Goal: Transaction & Acquisition: Purchase product/service

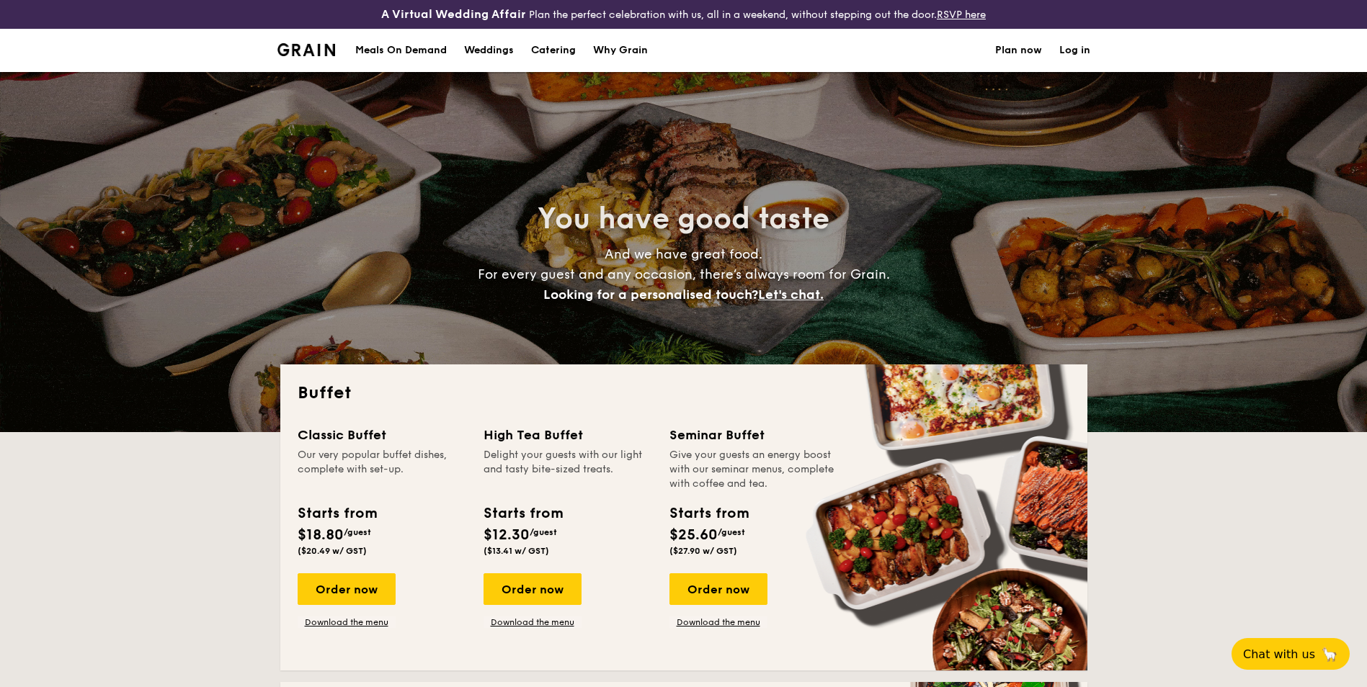
select select
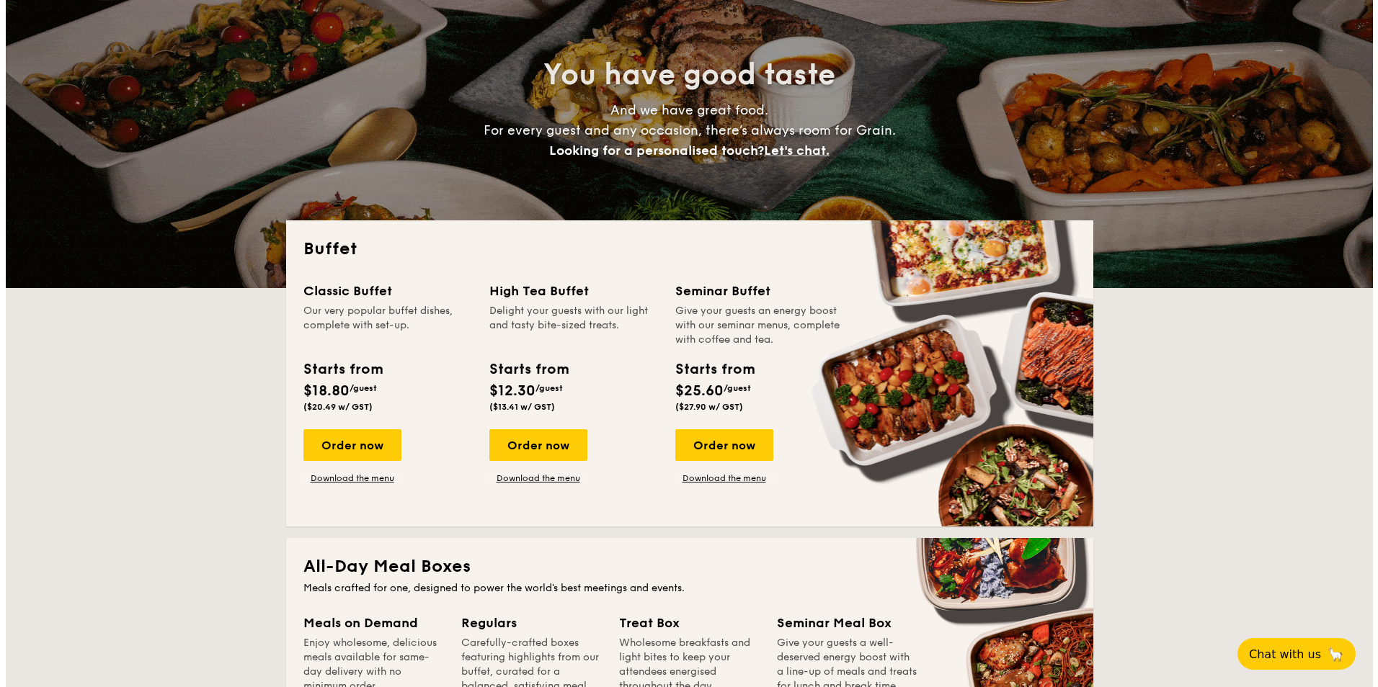
scroll to position [144, 0]
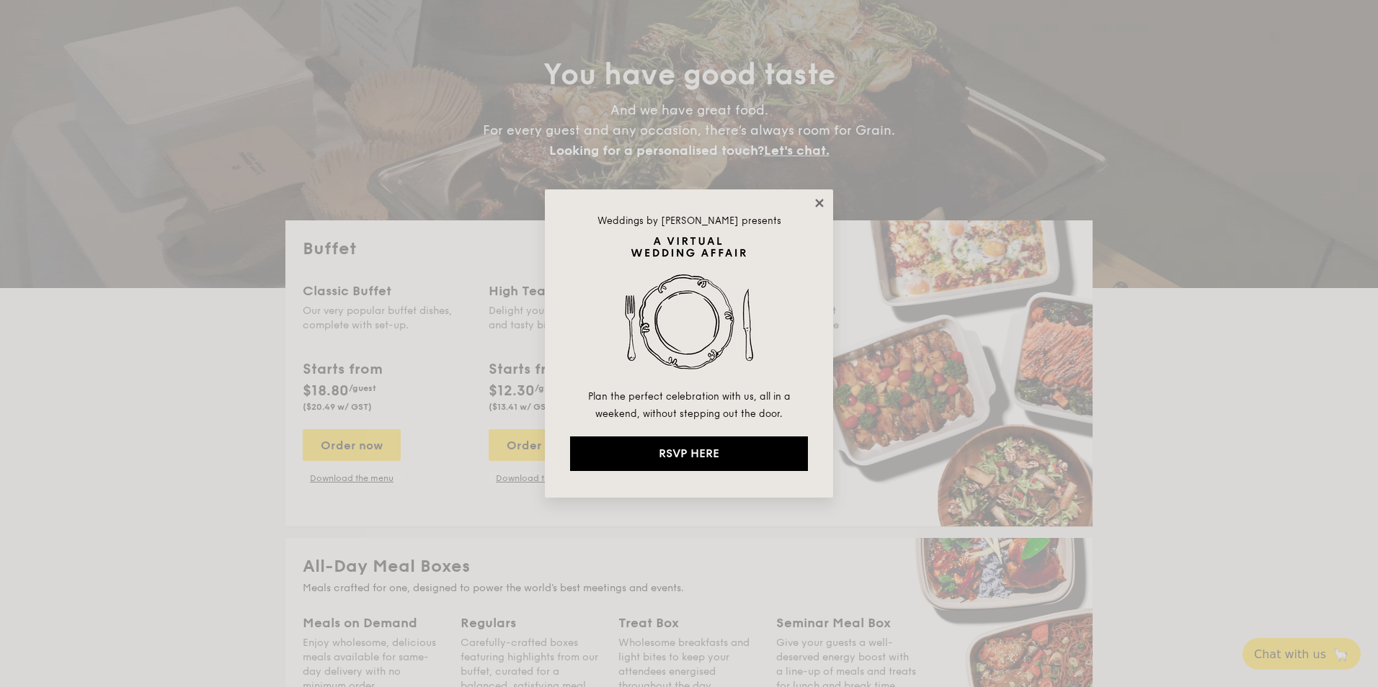
click at [820, 205] on icon at bounding box center [819, 203] width 13 height 13
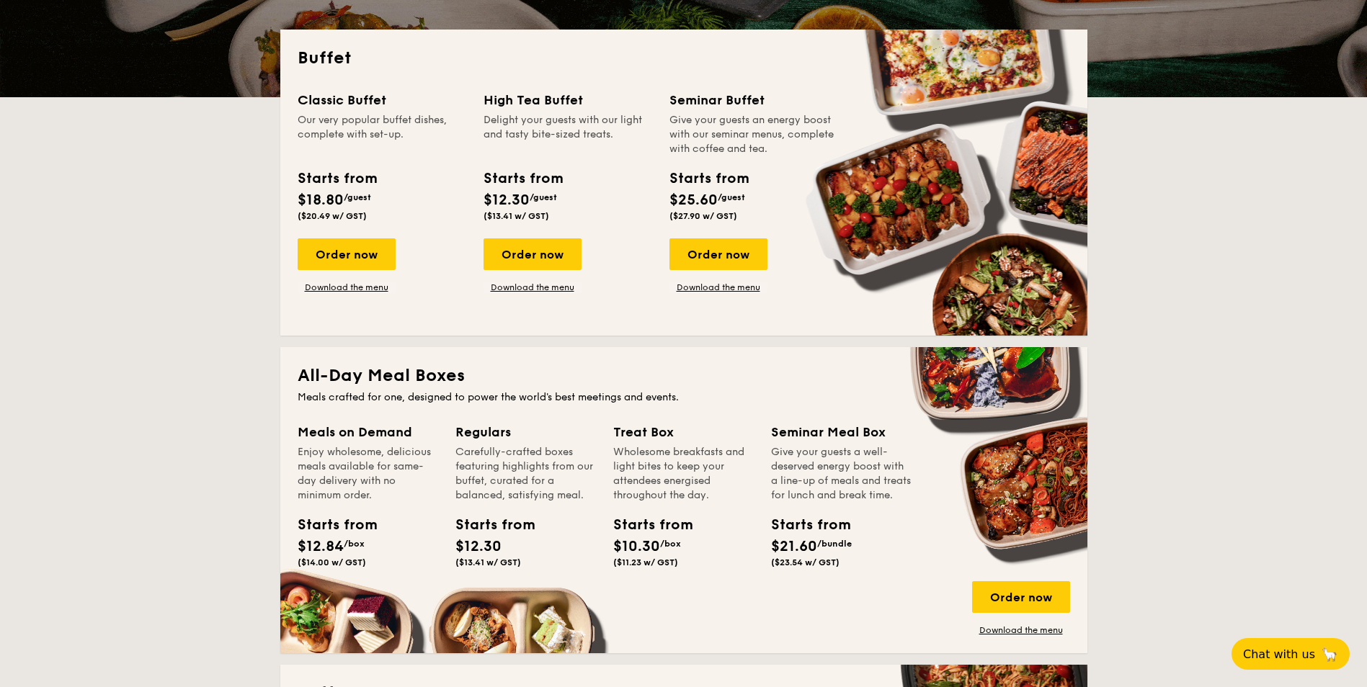
scroll to position [360, 0]
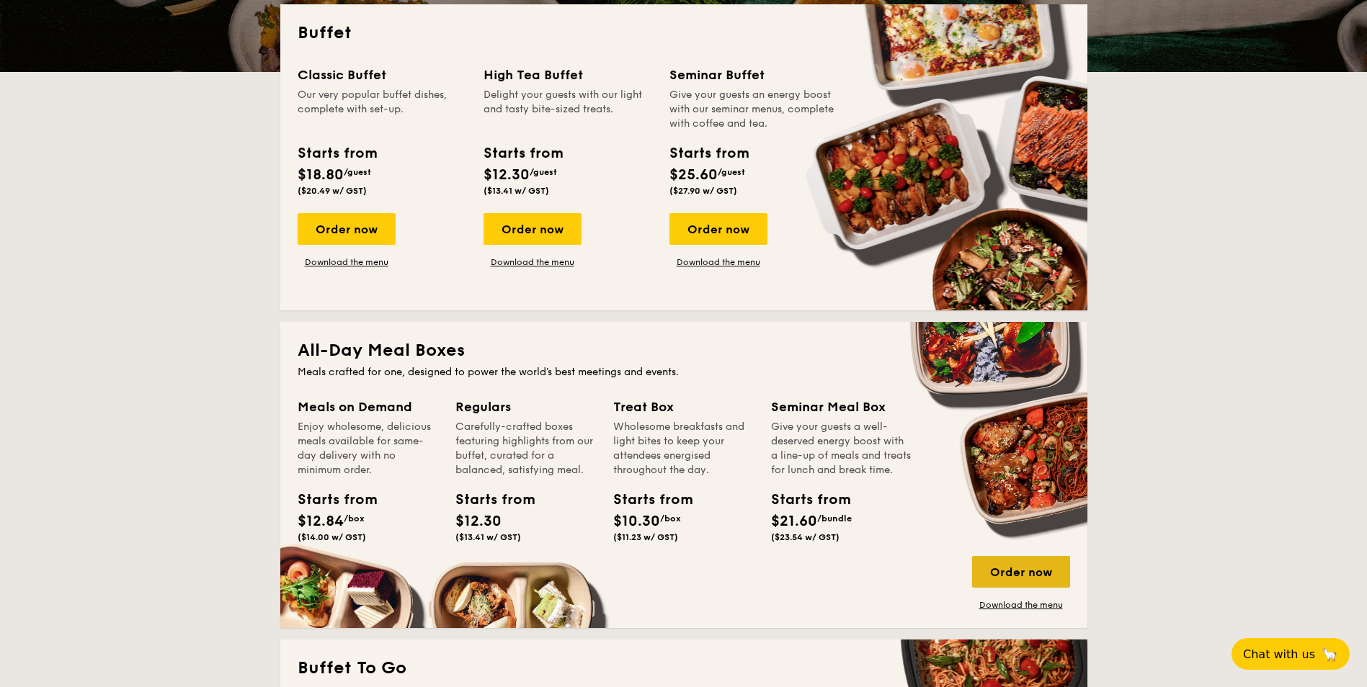
click at [1009, 573] on div "Order now" at bounding box center [1021, 572] width 98 height 32
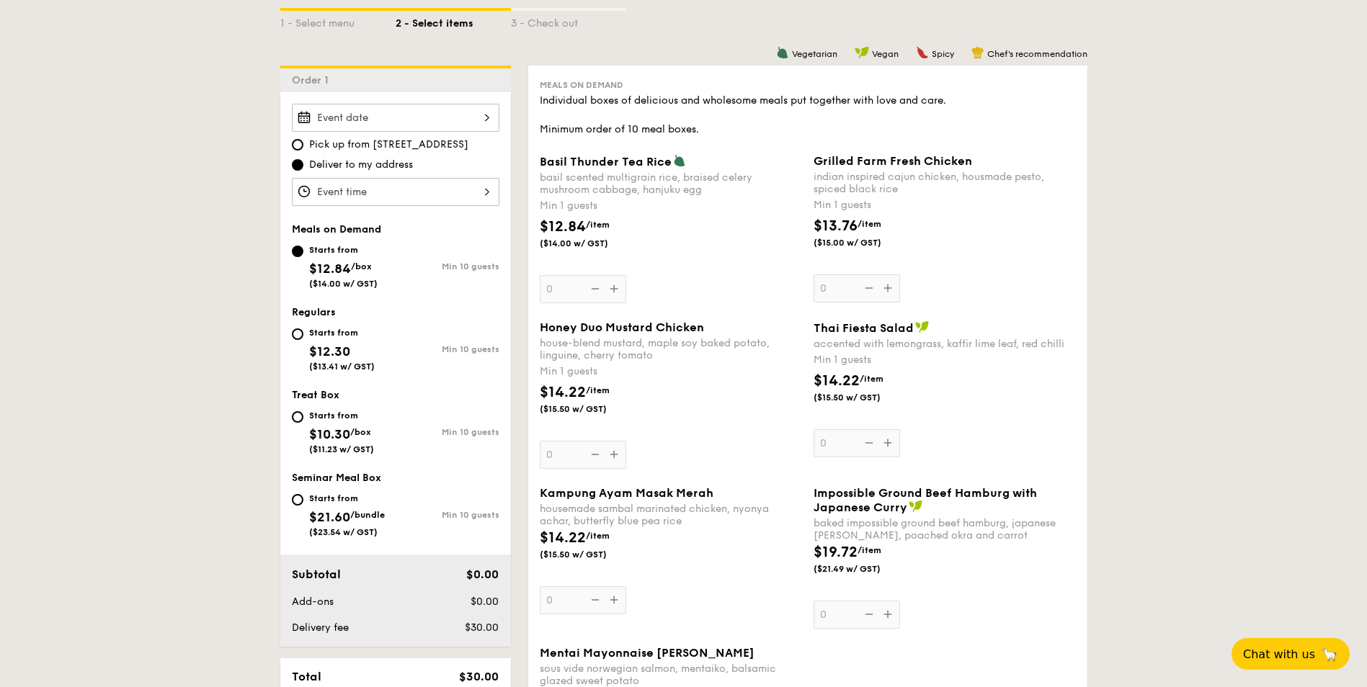
scroll to position [360, 0]
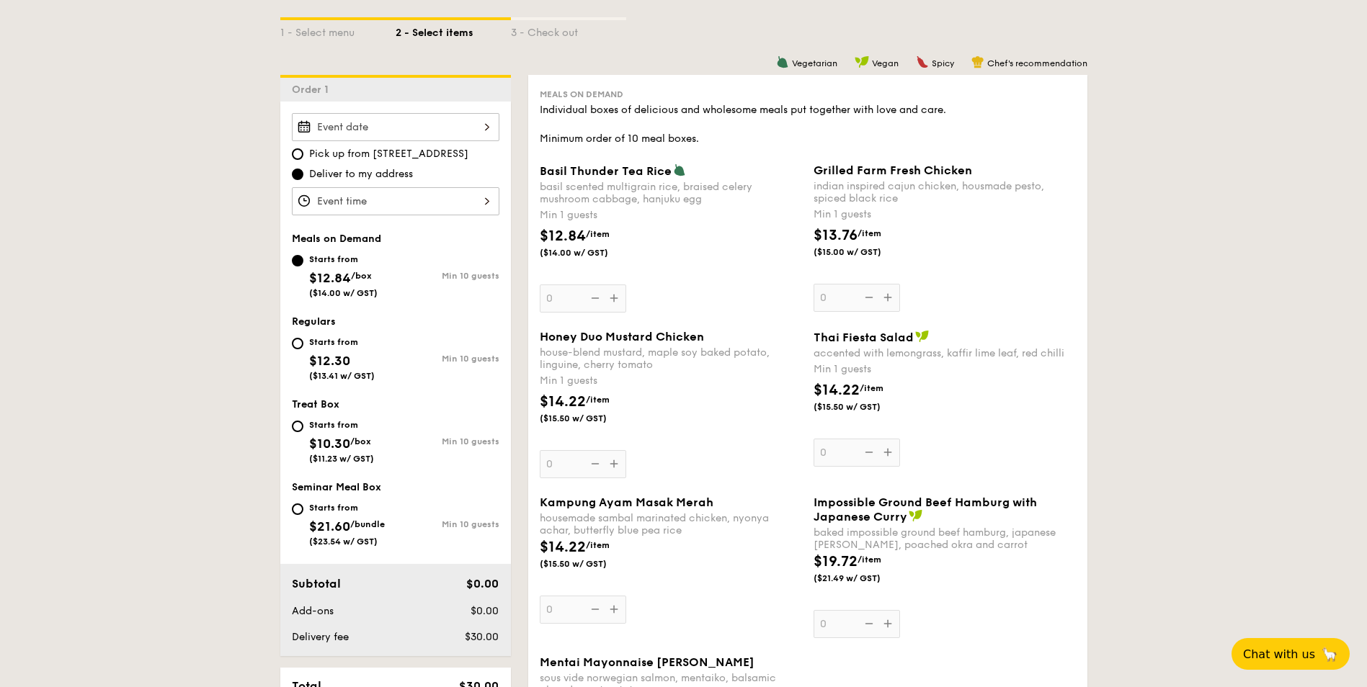
click at [479, 125] on div at bounding box center [395, 127] width 207 height 28
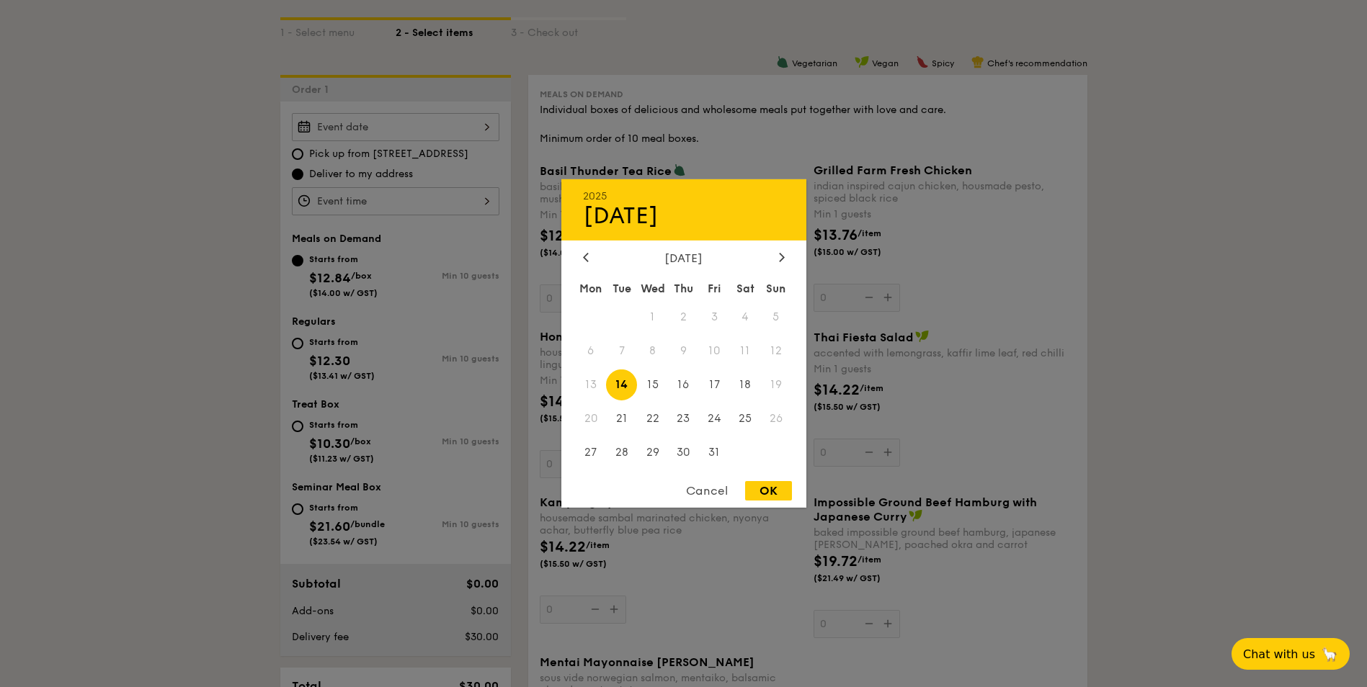
click at [1161, 476] on div at bounding box center [683, 343] width 1367 height 687
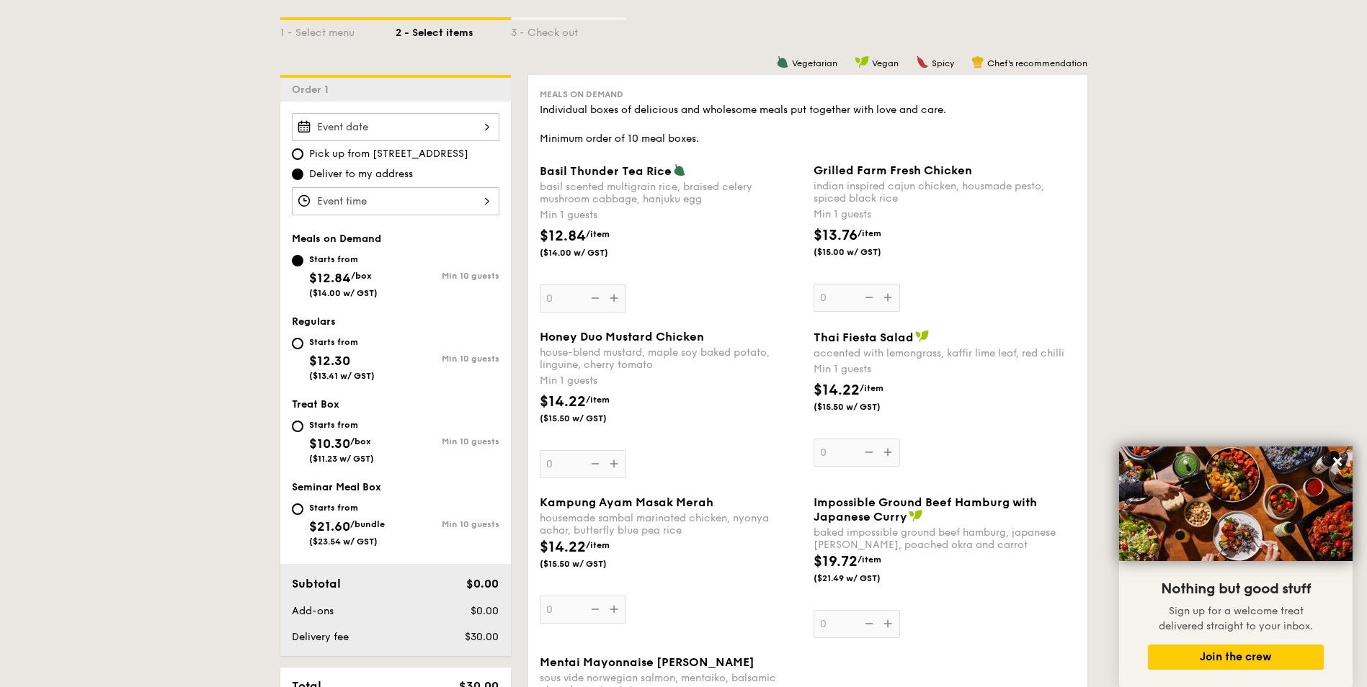
select select
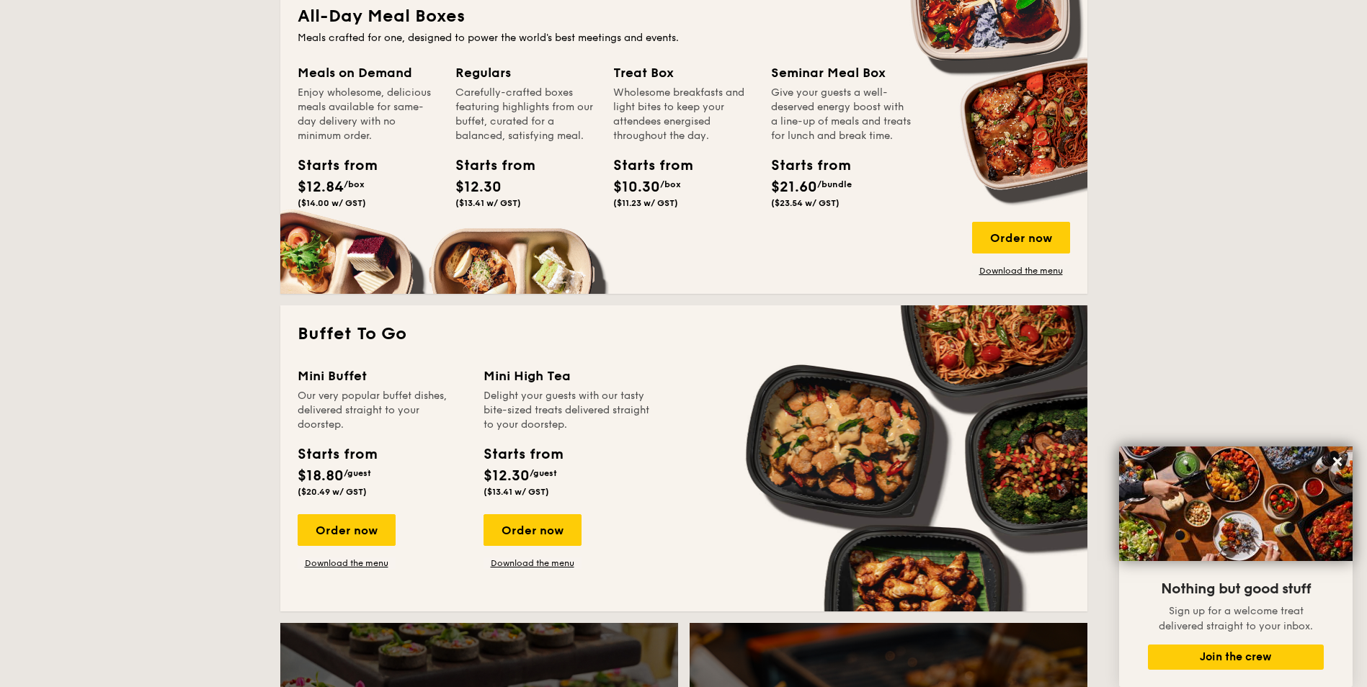
scroll to position [720, 0]
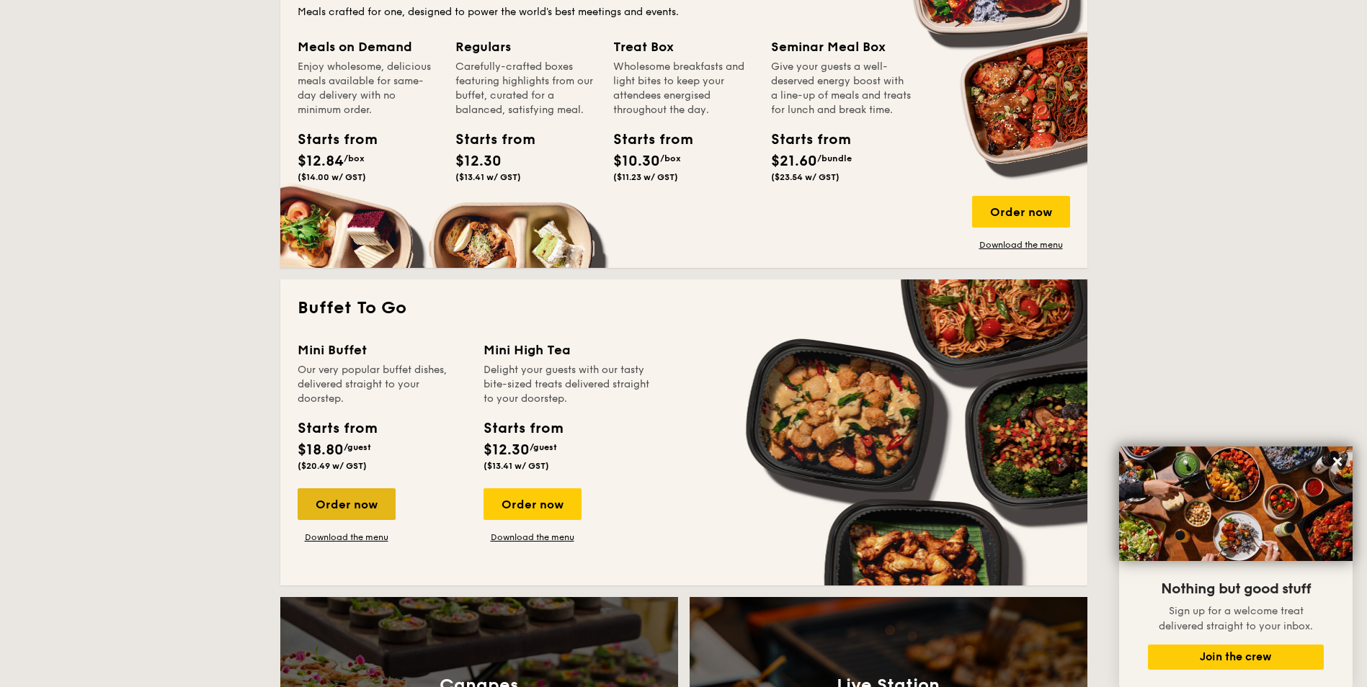
click at [358, 509] on div "Order now" at bounding box center [347, 504] width 98 height 32
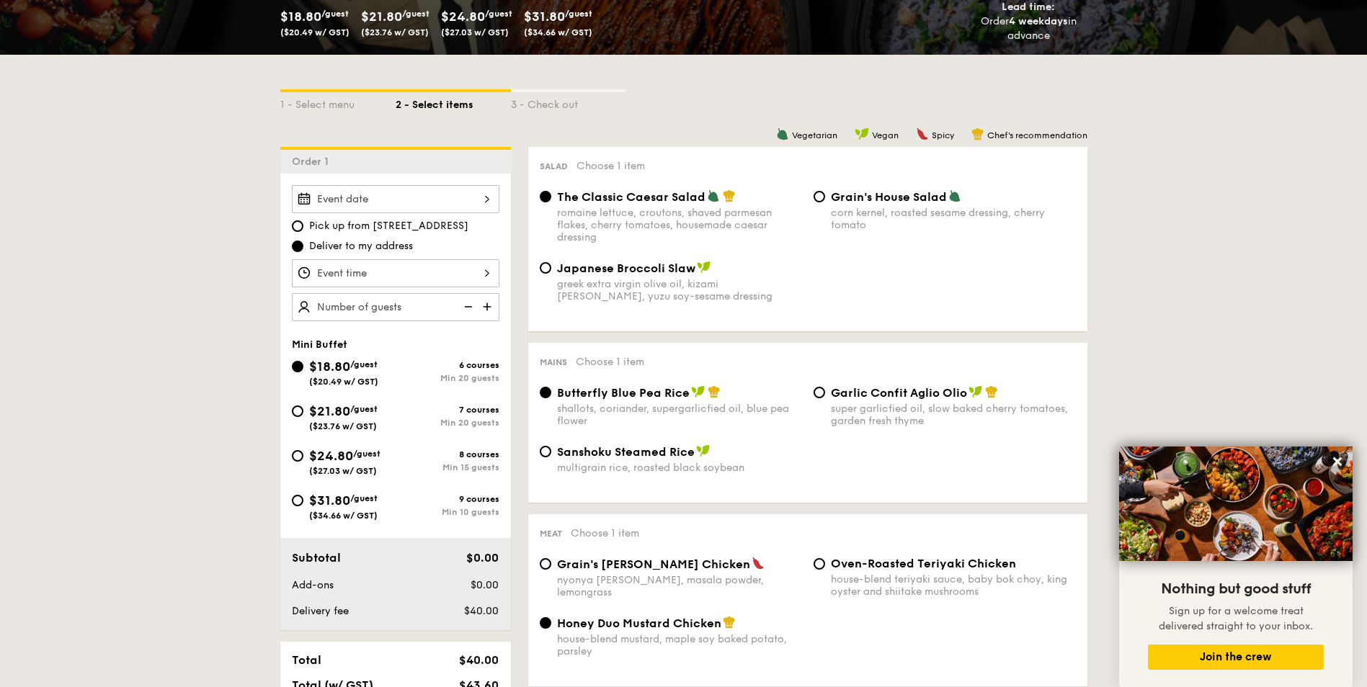
scroll to position [360, 0]
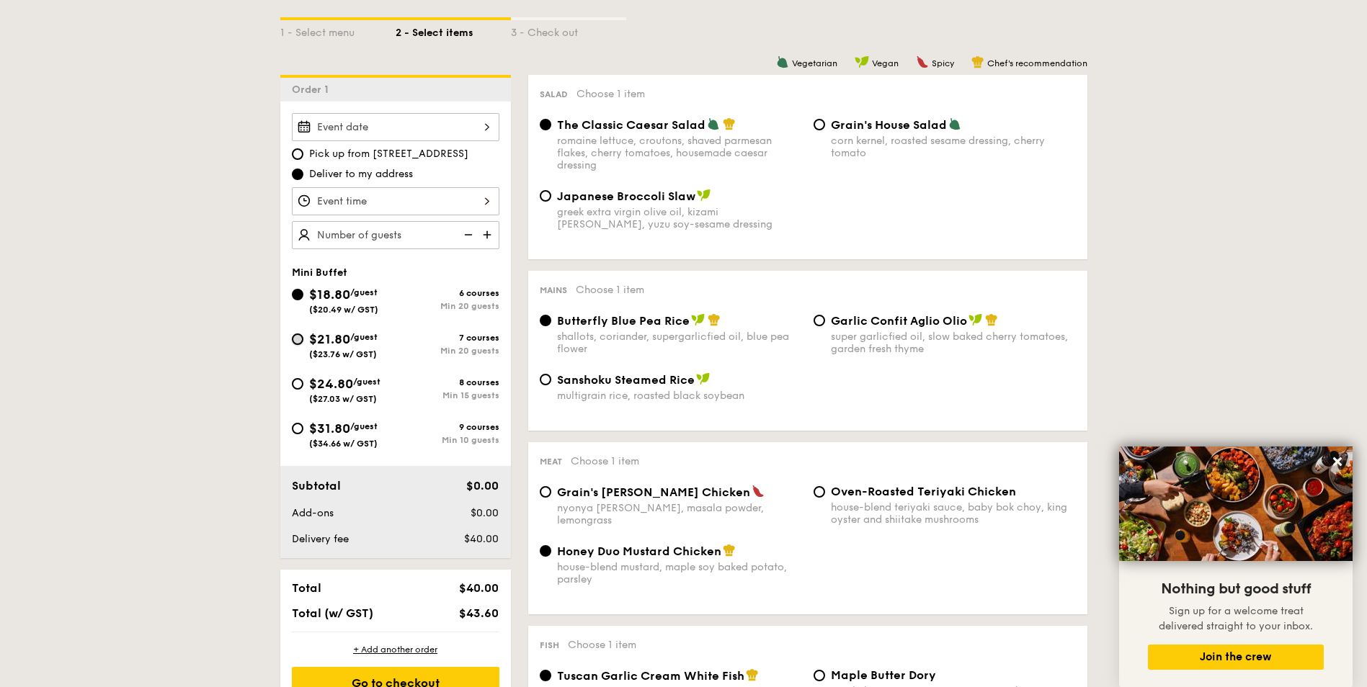
click at [298, 342] on input "$21.80 /guest ($23.76 w/ GST) 7 courses Min 20 guests" at bounding box center [298, 340] width 12 height 12
radio input "true"
radio input "false"
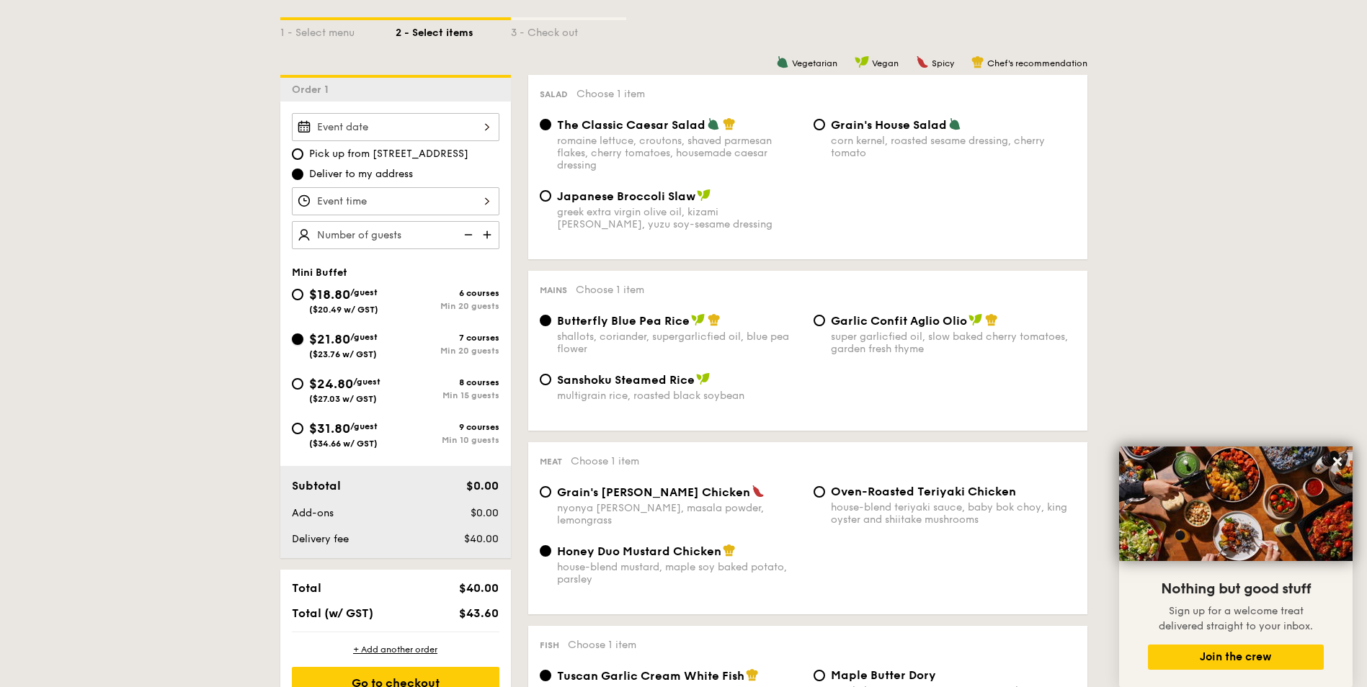
radio input "true"
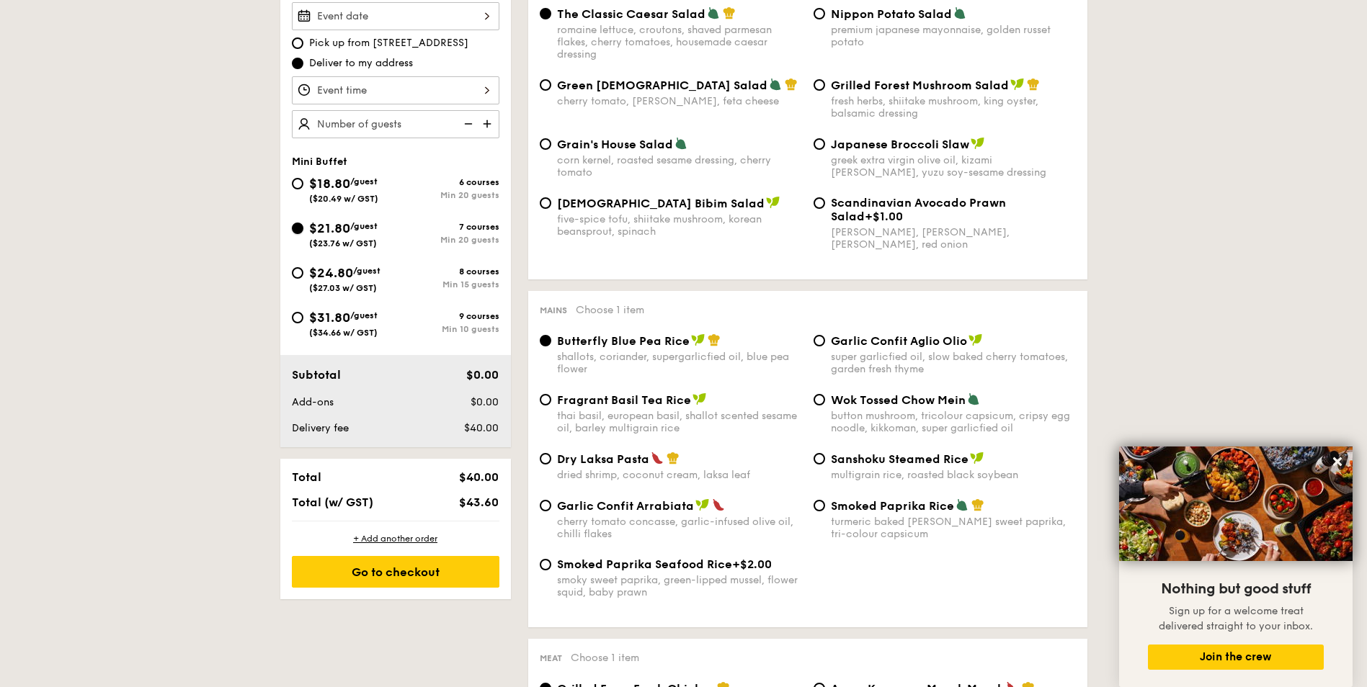
scroll to position [432, 0]
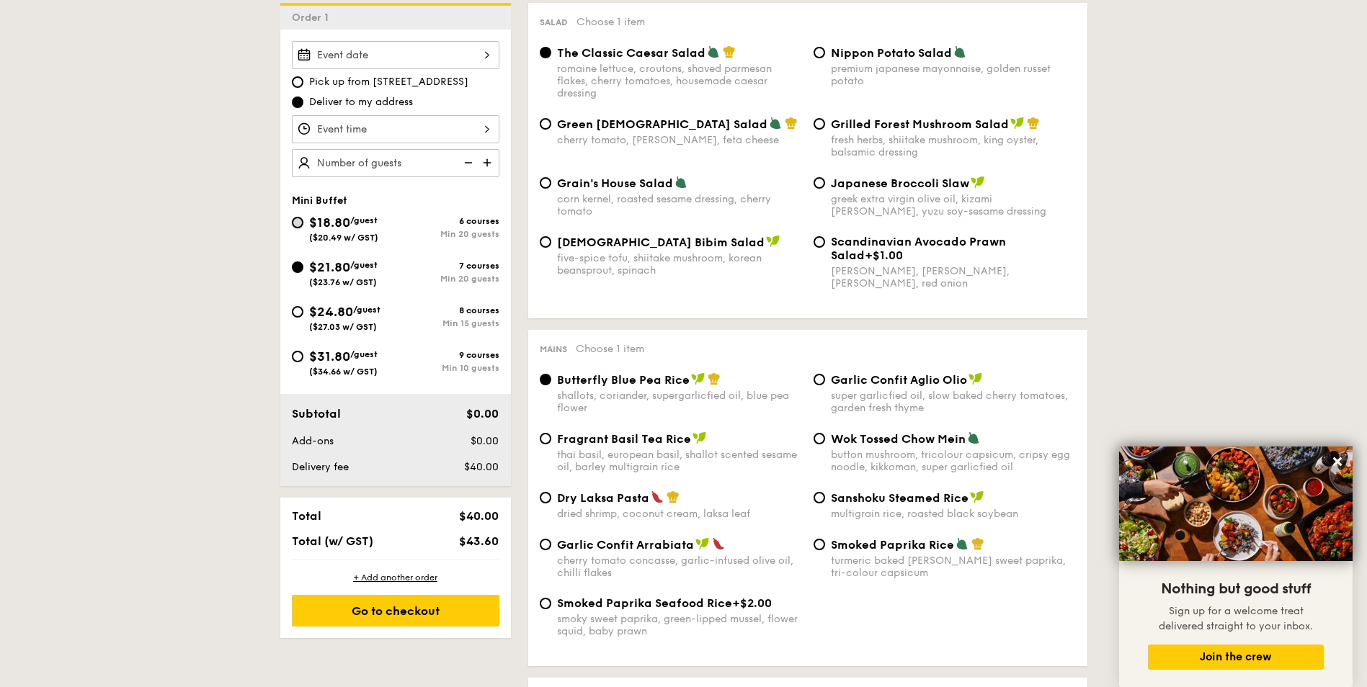
click at [298, 224] on input "$18.80 /guest ($20.49 w/ GST) 6 courses Min 20 guests" at bounding box center [298, 223] width 12 height 12
radio input "true"
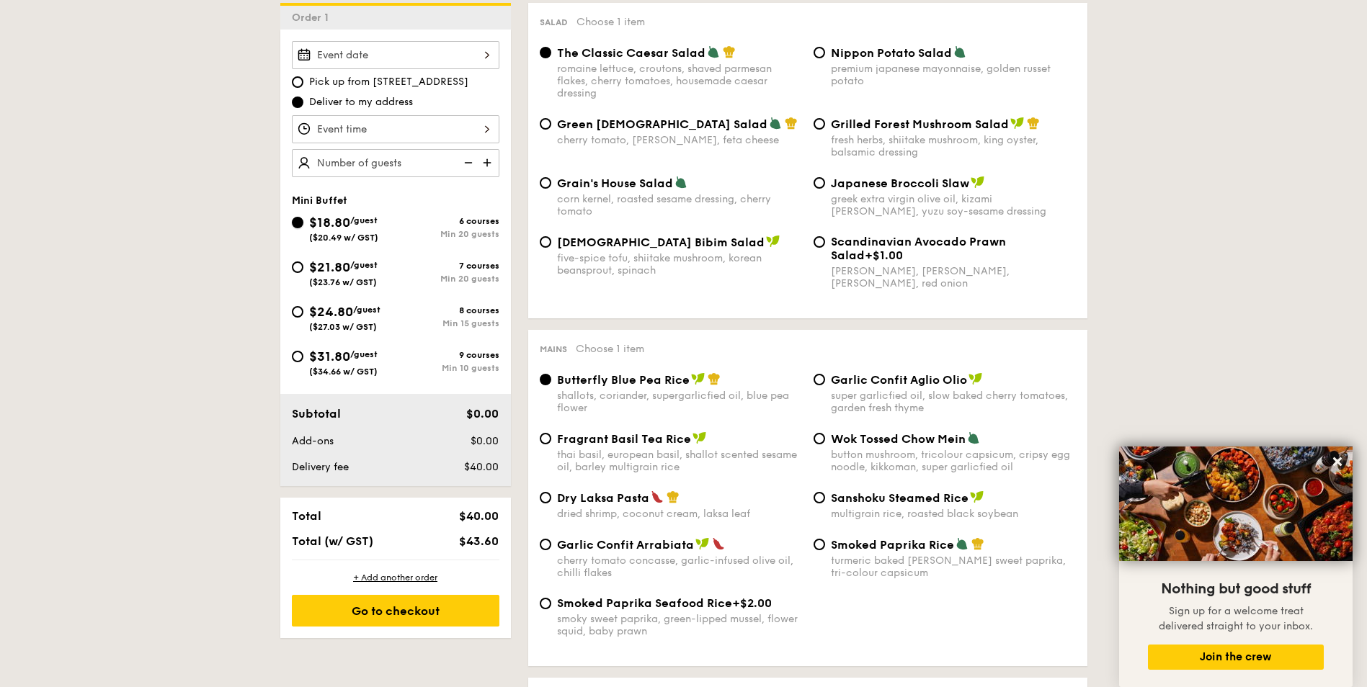
radio input "true"
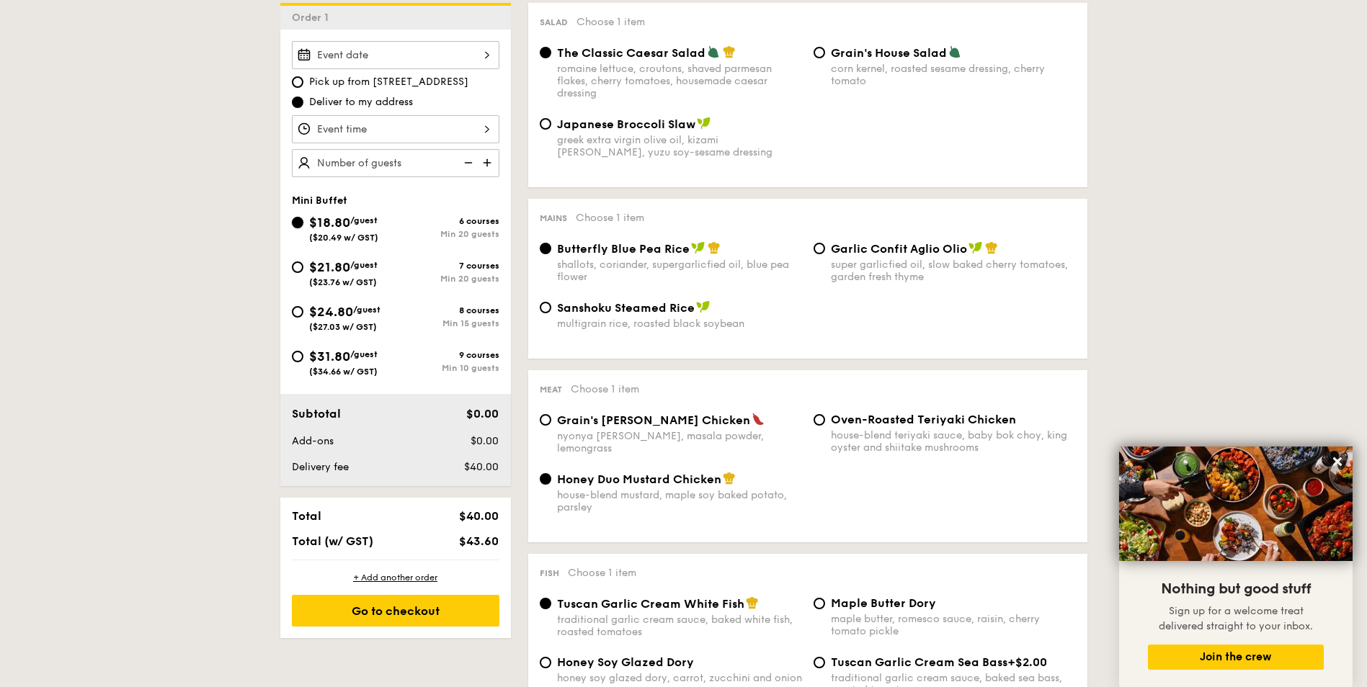
scroll to position [360, 0]
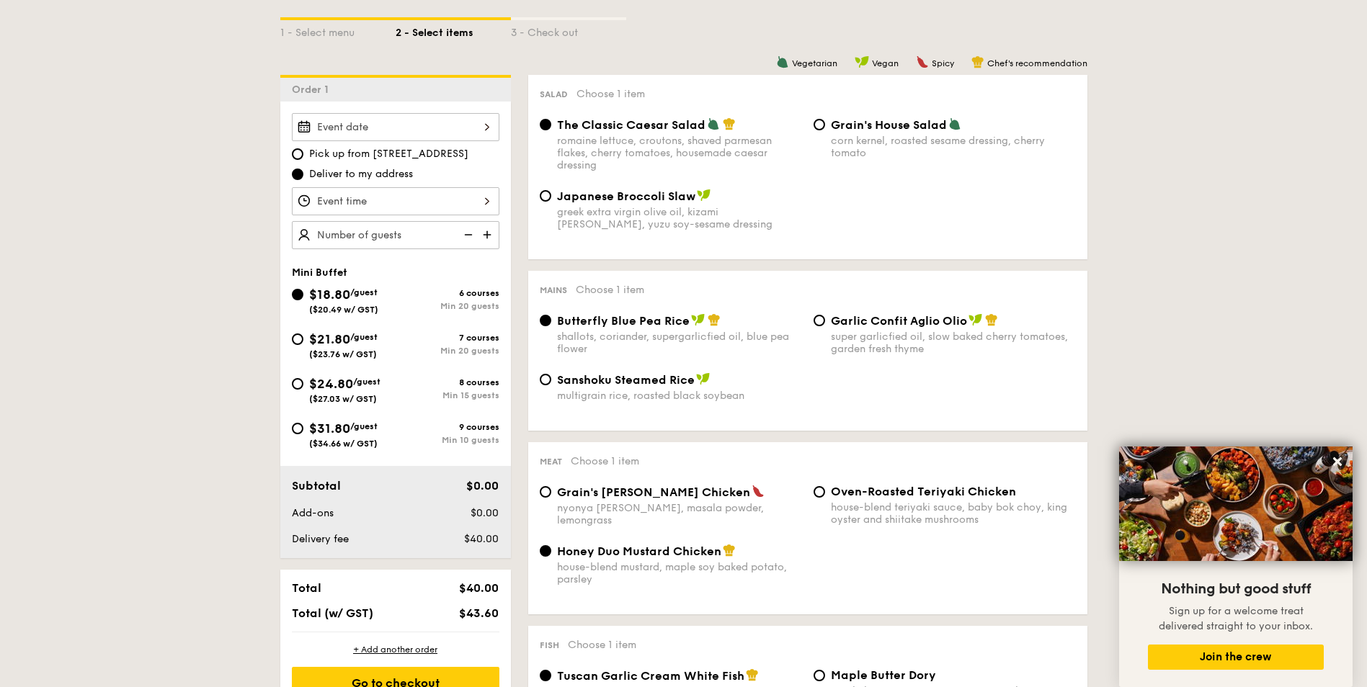
click at [485, 232] on img at bounding box center [489, 234] width 22 height 27
type input "20 guests"
click at [299, 379] on input "$24.80 /guest ($27.03 w/ GST) 8 courses Min 15 guests" at bounding box center [298, 384] width 12 height 12
radio input "true"
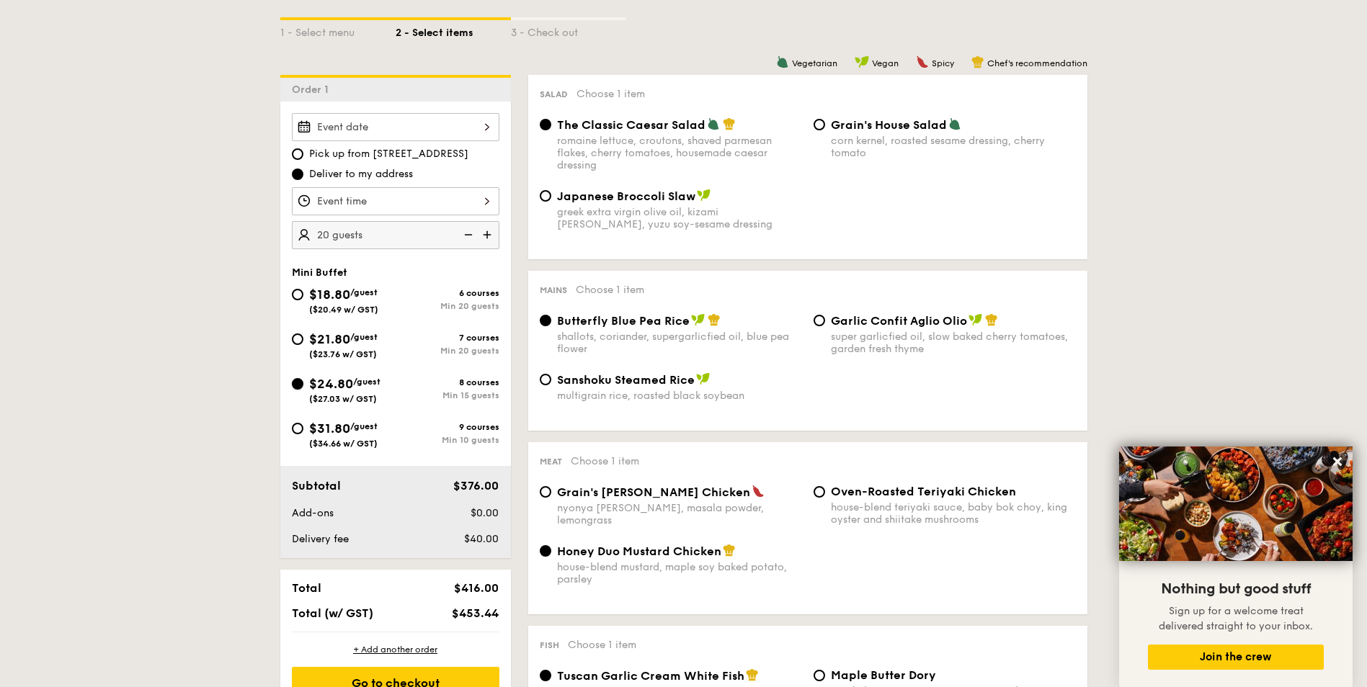
radio input "true"
radio input "false"
radio input "true"
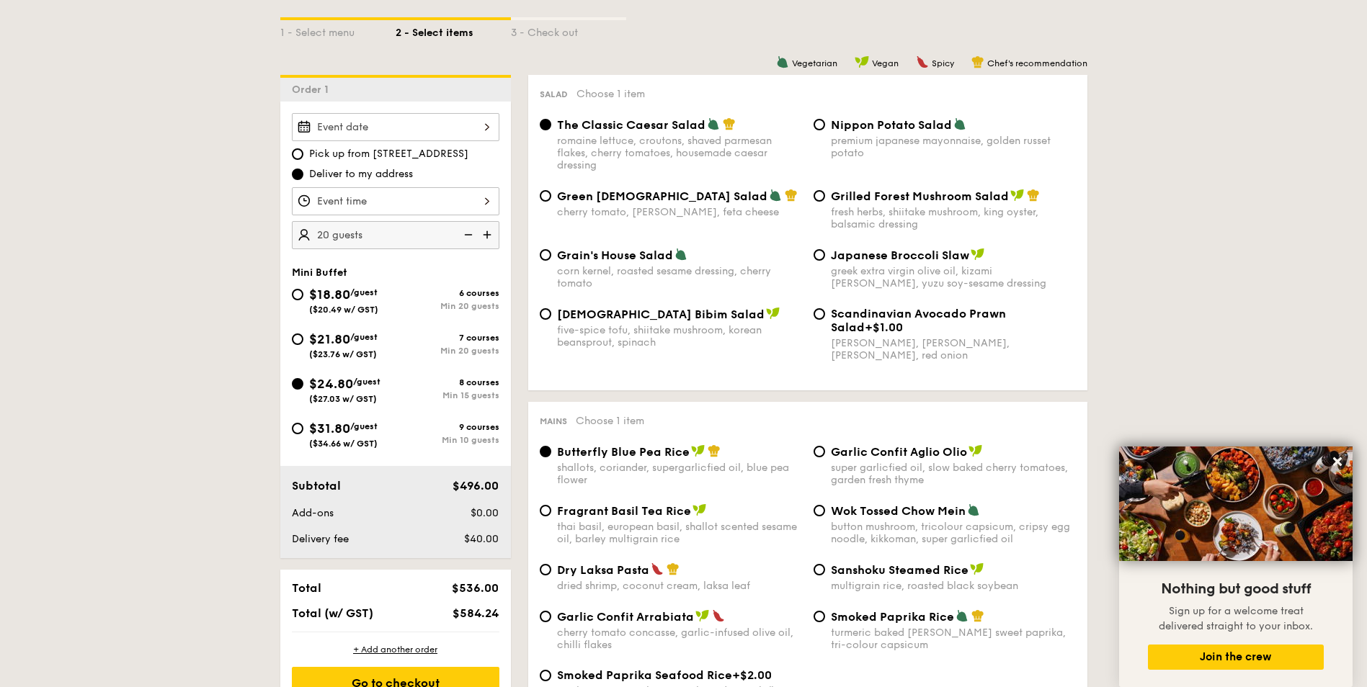
click at [468, 237] on img at bounding box center [467, 234] width 22 height 27
type input "15 guests"
click at [299, 294] on input "$18.80 /guest ($20.49 w/ GST) 6 courses Min 20 guests" at bounding box center [298, 295] width 12 height 12
radio input "true"
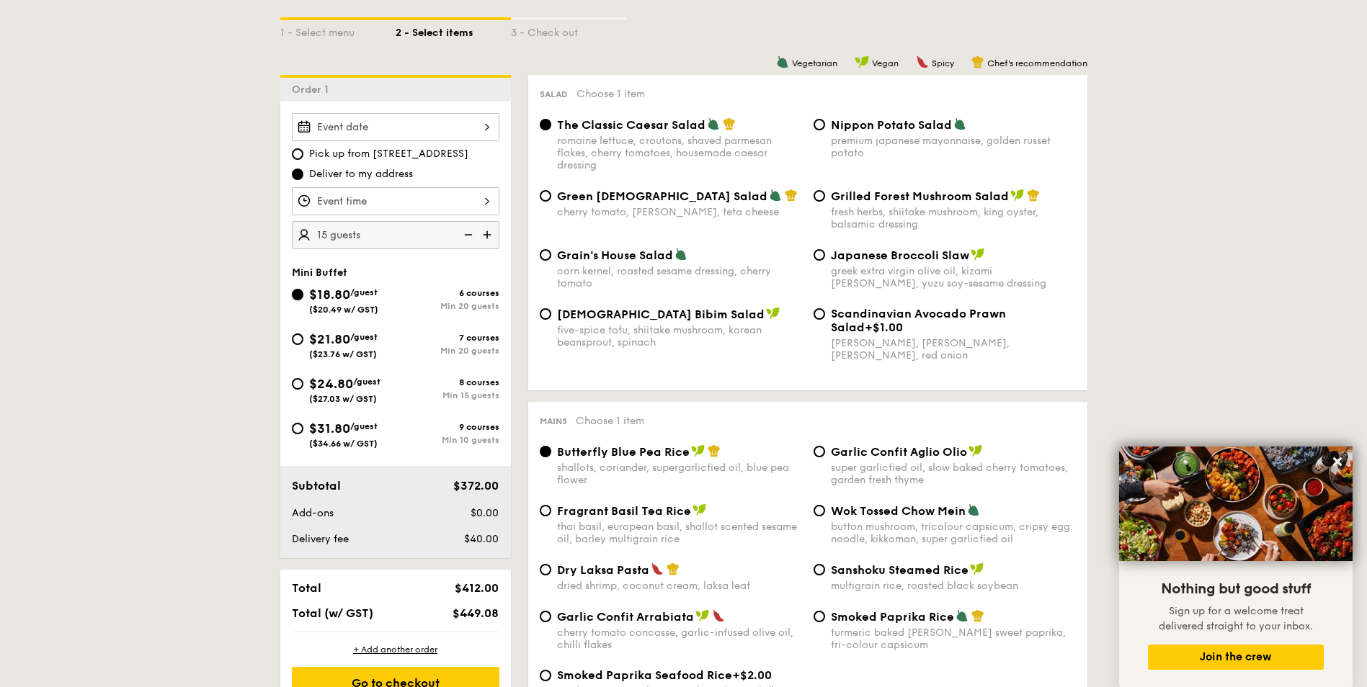
radio input "true"
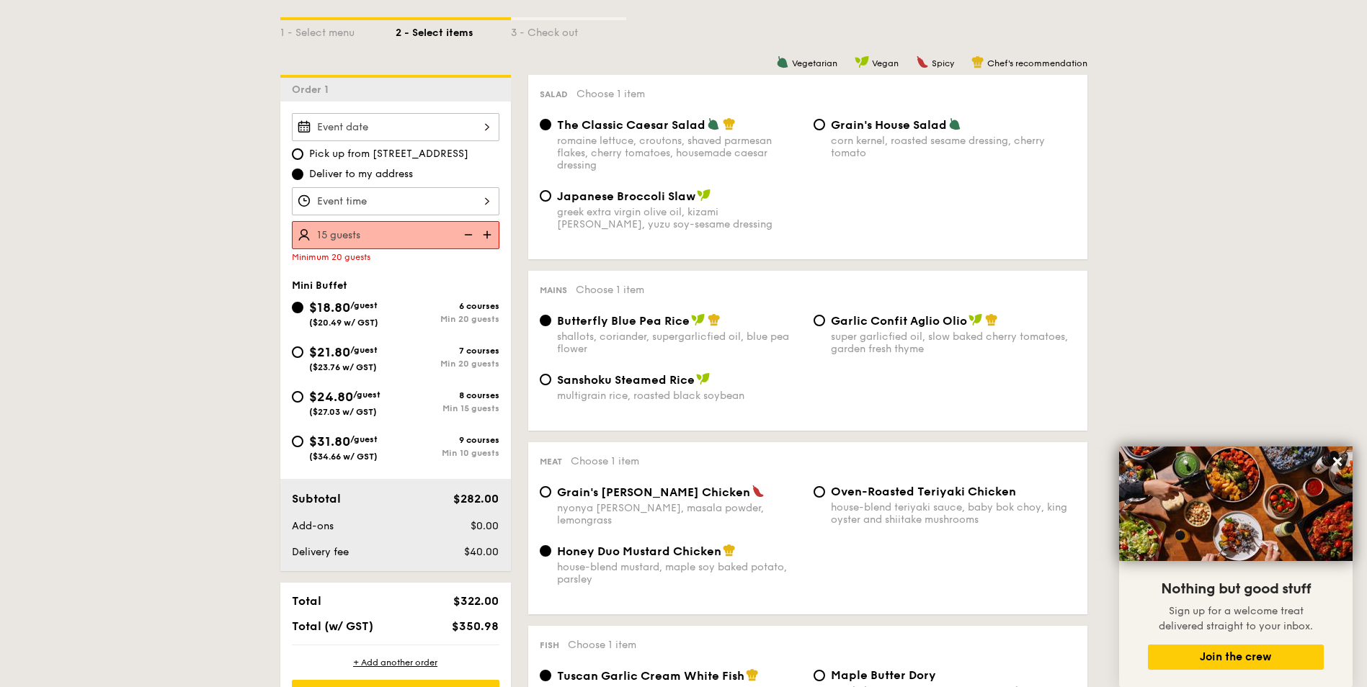
click at [484, 234] on img at bounding box center [489, 234] width 22 height 27
type input "20 guests"
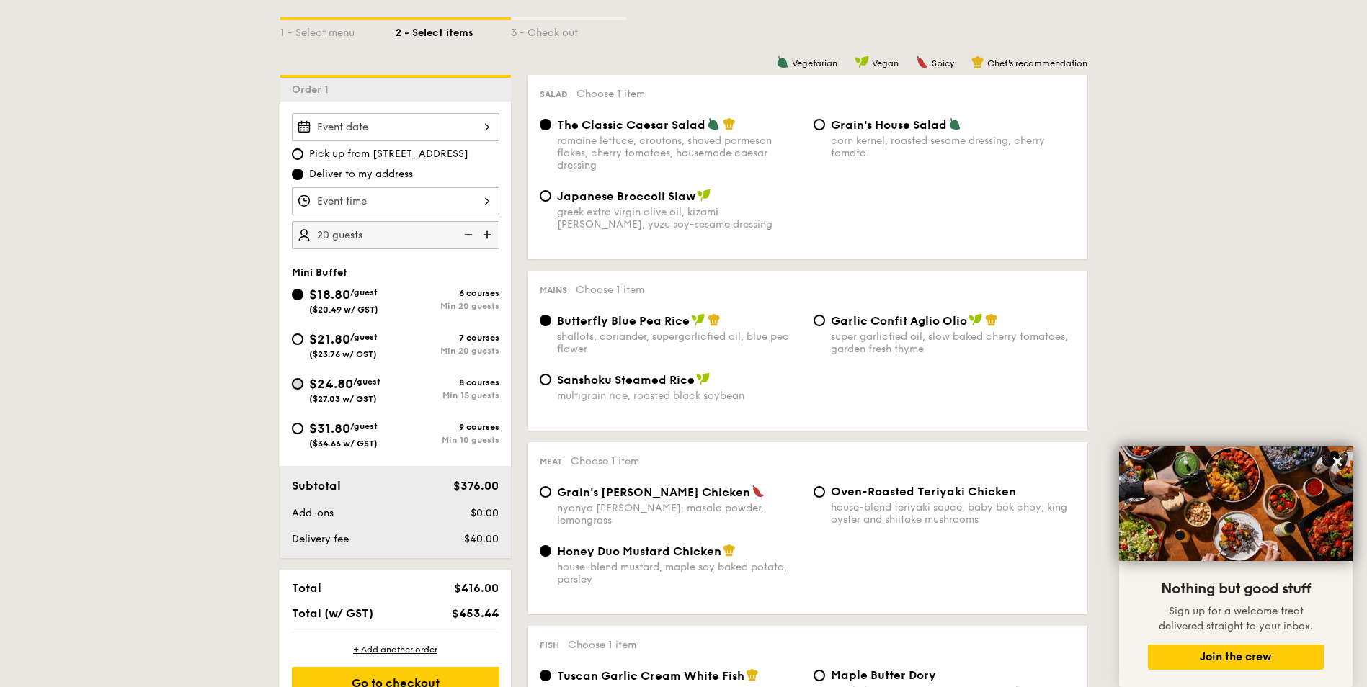
click at [303, 385] on input "$24.80 /guest ($27.03 w/ GST) 8 courses Min 15 guests" at bounding box center [298, 384] width 12 height 12
radio input "true"
radio input "false"
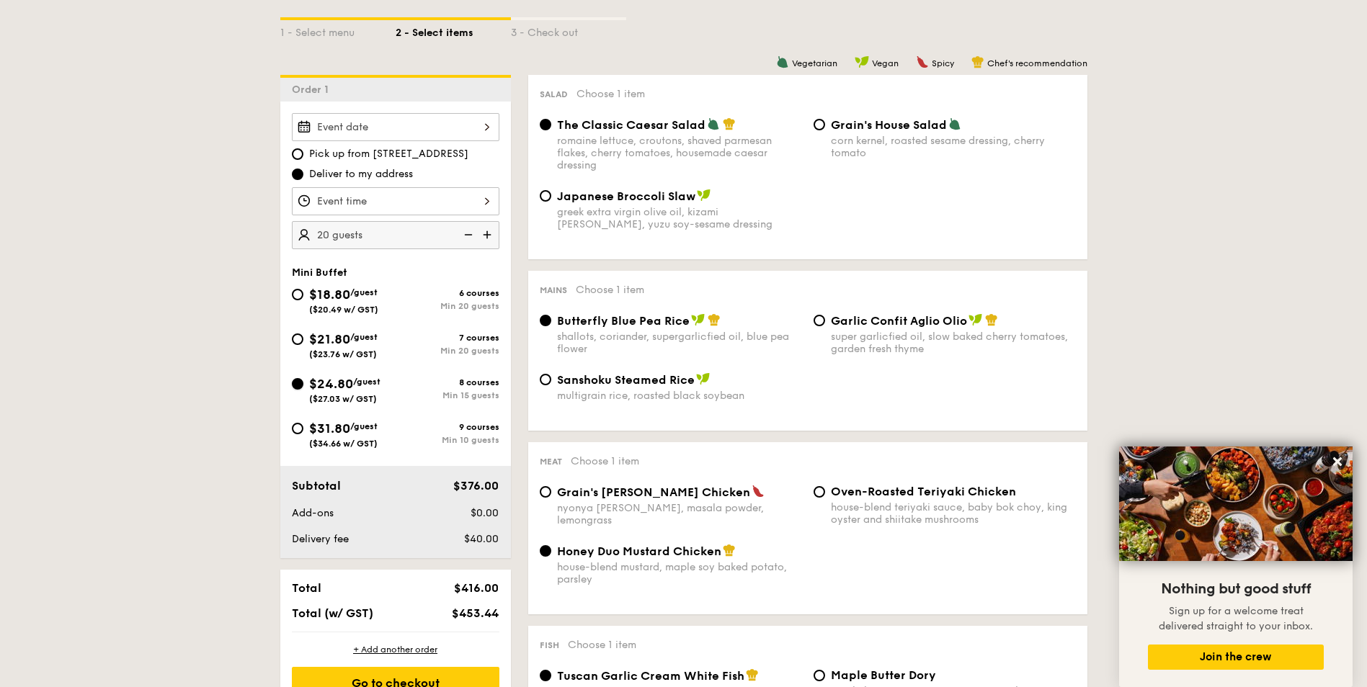
radio input "true"
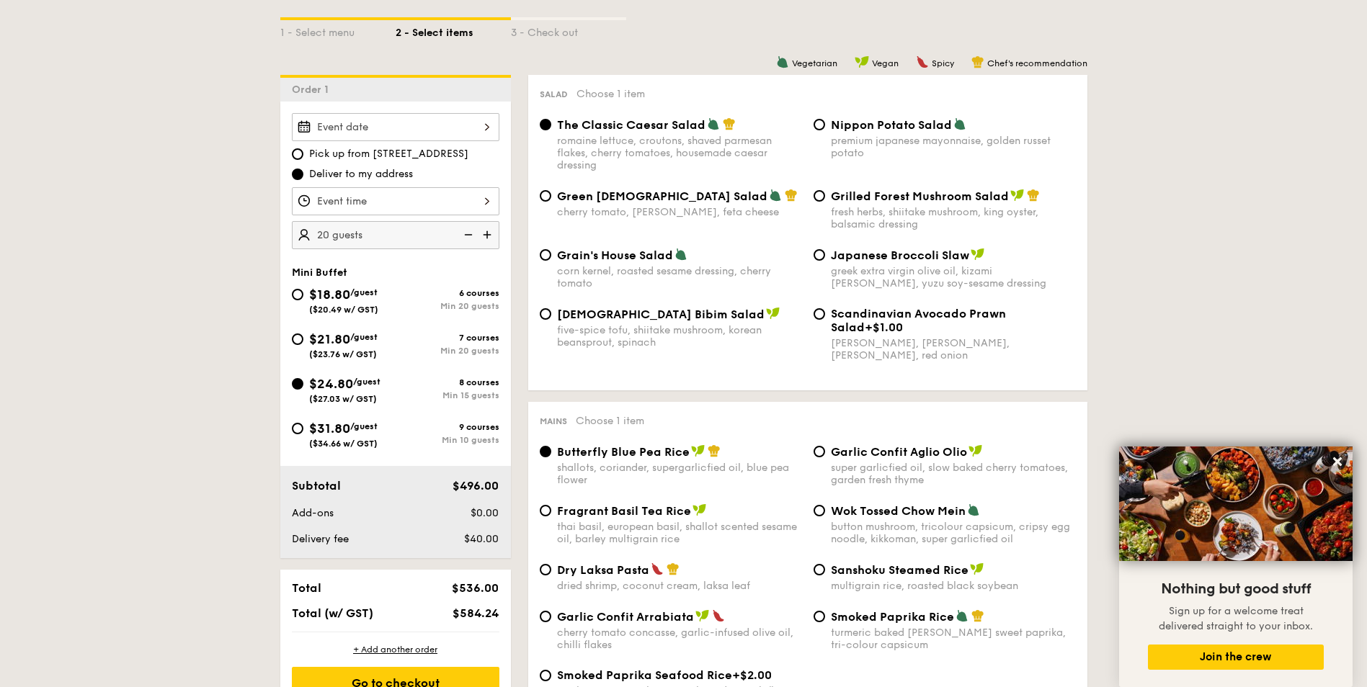
click at [303, 342] on div "$21.80 /guest ($23.76 w/ GST)" at bounding box center [344, 344] width 104 height 30
click at [303, 342] on input "$21.80 /guest ($23.76 w/ GST) 7 courses Min 20 guests" at bounding box center [298, 340] width 12 height 12
radio input "true"
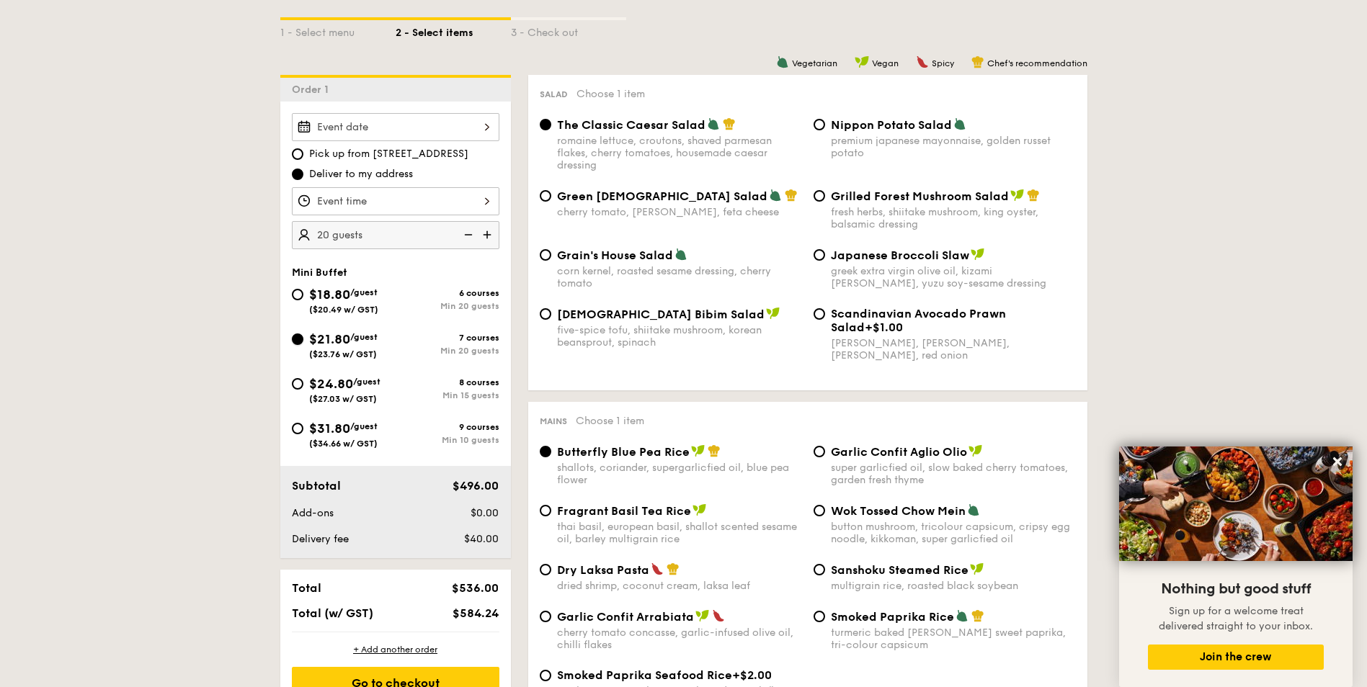
radio input "true"
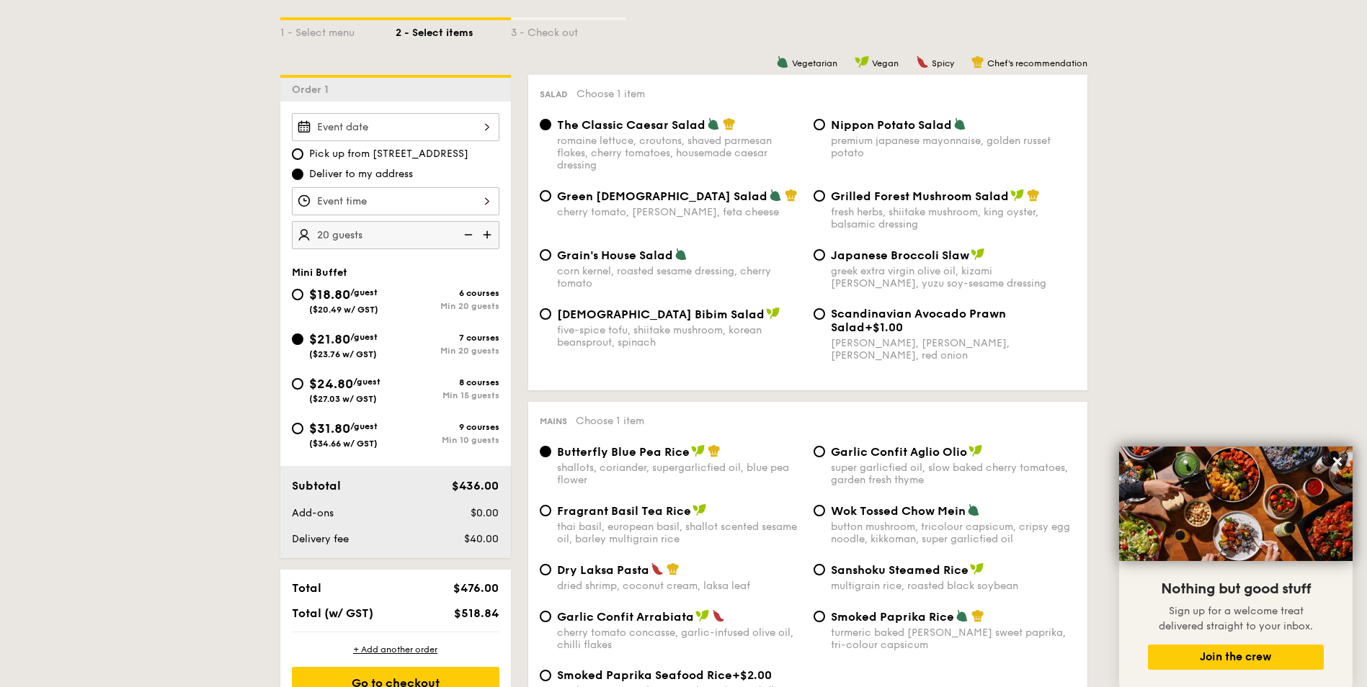
click at [472, 234] on img at bounding box center [467, 234] width 22 height 27
click at [311, 383] on span "$24.80" at bounding box center [331, 384] width 44 height 16
click at [303, 383] on input "$24.80 /guest ($27.03 w/ GST) 8 courses Min 15 guests" at bounding box center [298, 384] width 12 height 12
radio input "true"
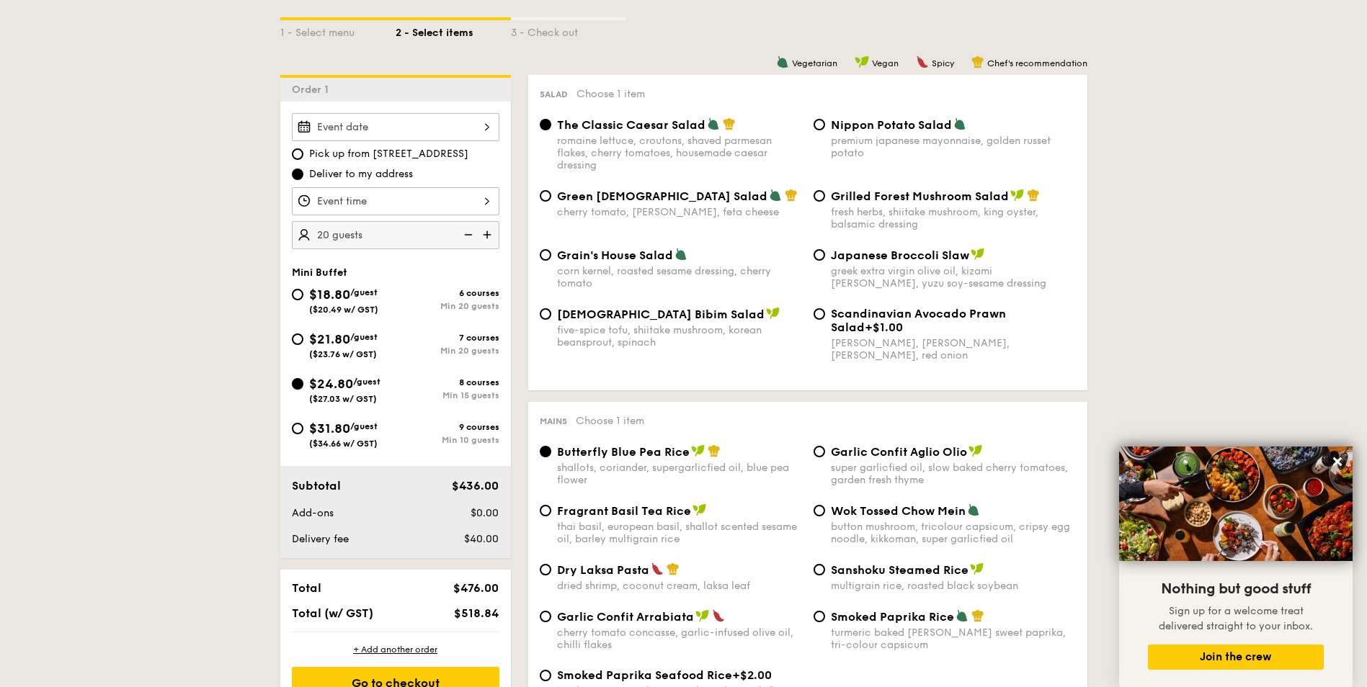
radio input "true"
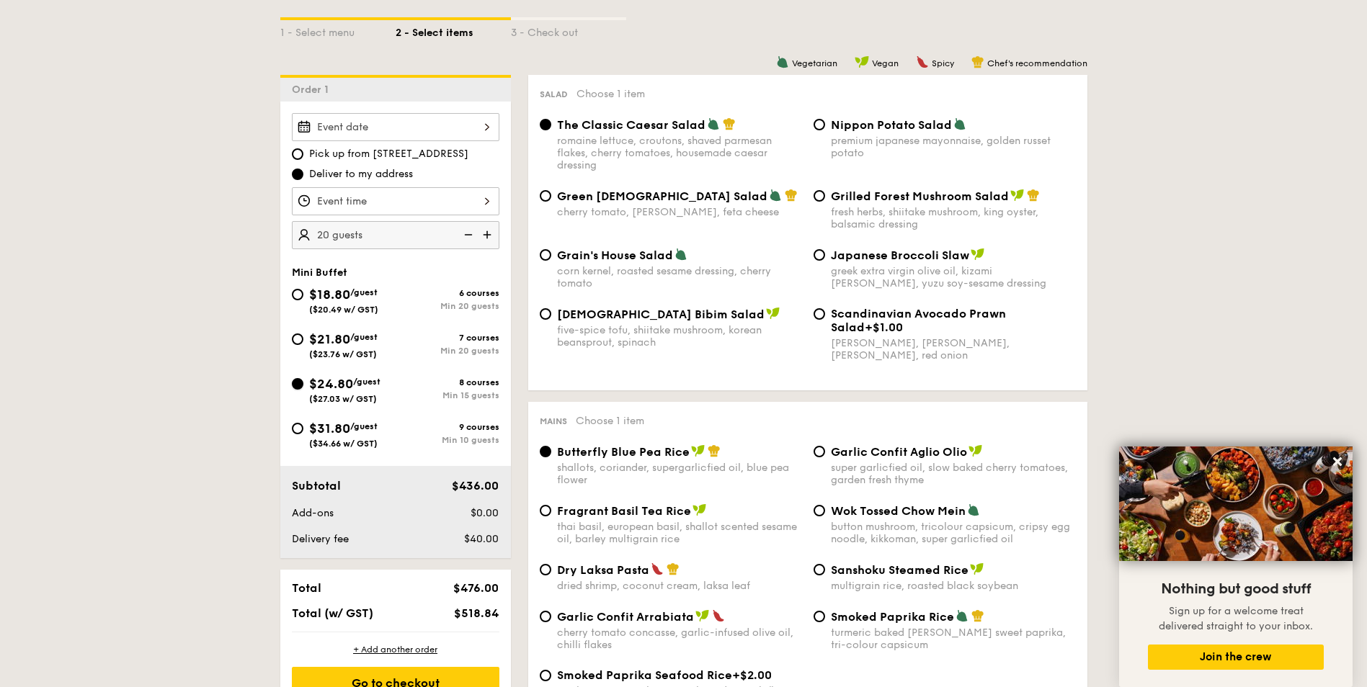
radio input "true"
click at [470, 232] on img at bounding box center [467, 234] width 22 height 27
type input "15 guests"
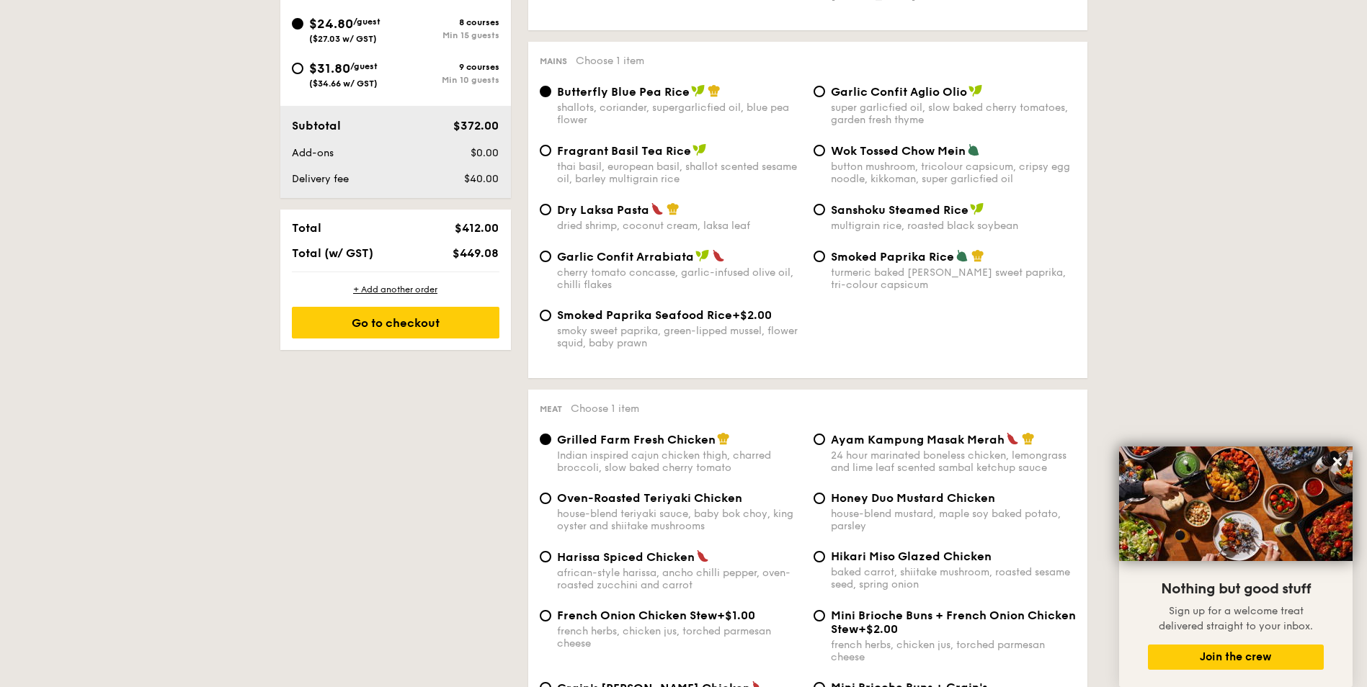
scroll to position [576, 0]
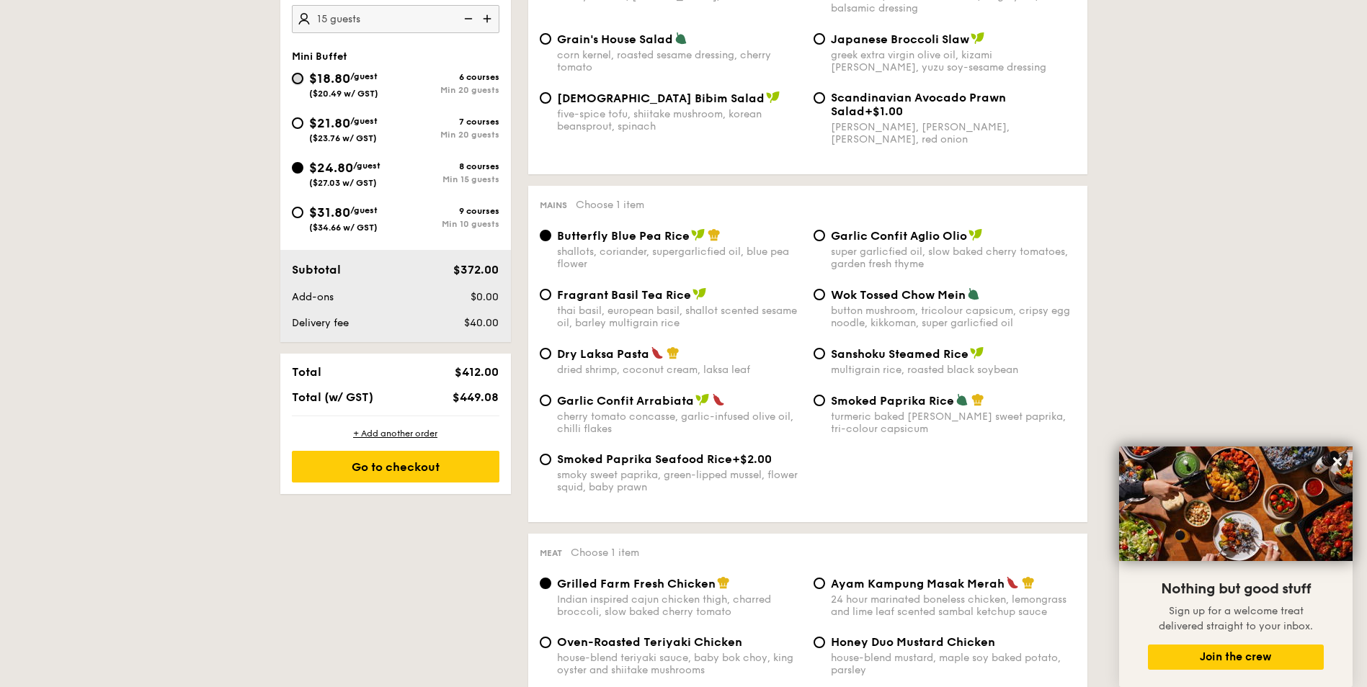
click at [295, 75] on input "$18.80 /guest ($20.49 w/ GST) 6 courses Min 20 guests" at bounding box center [298, 79] width 12 height 12
radio input "true"
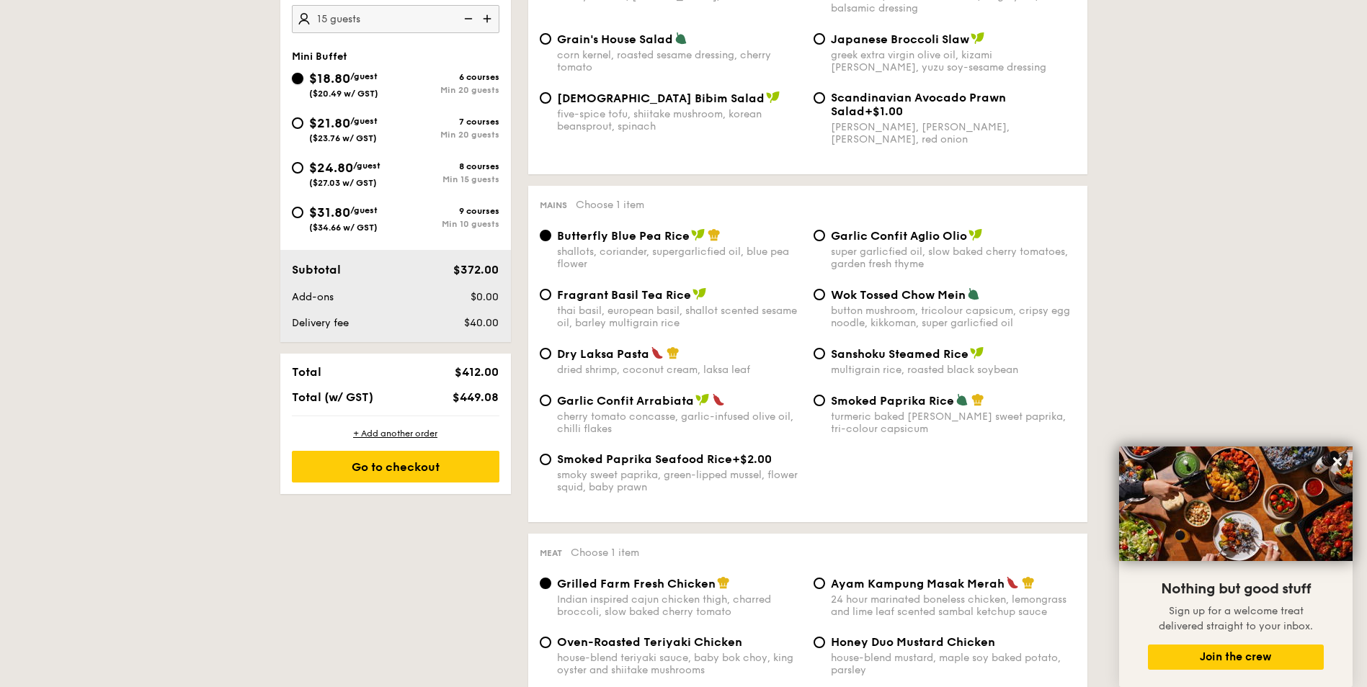
radio input "true"
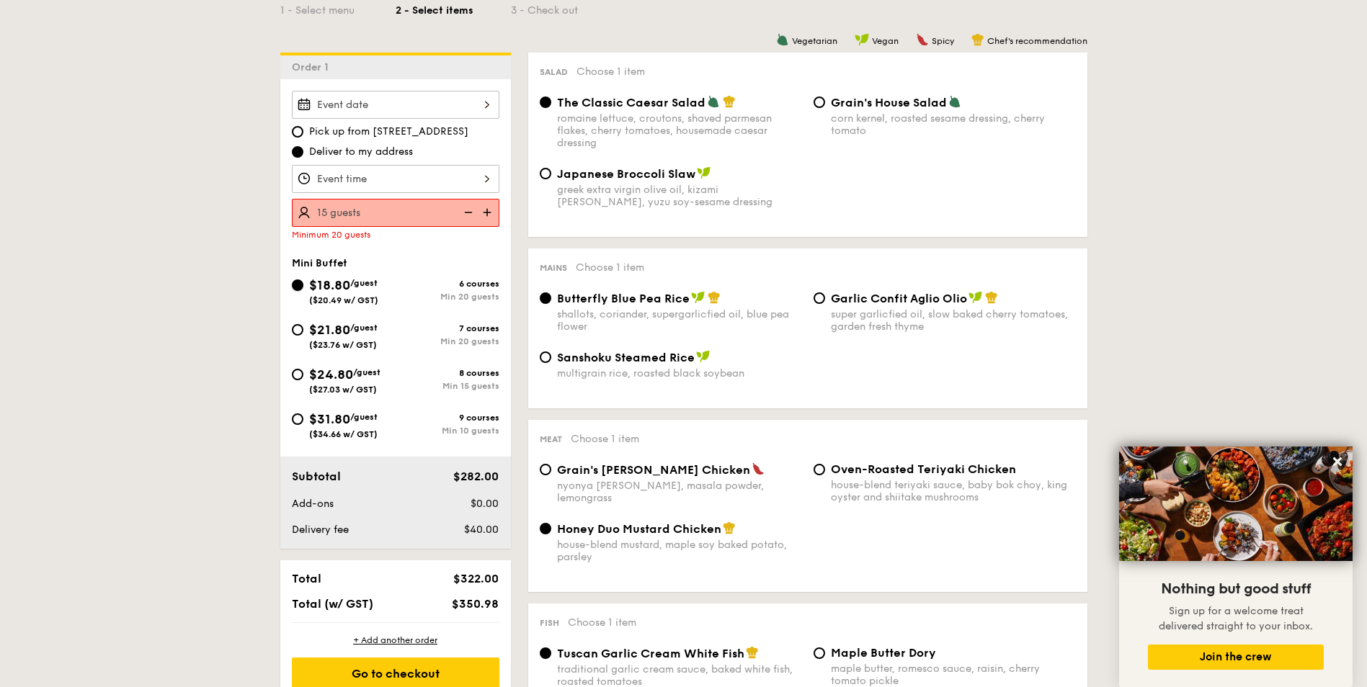
scroll to position [360, 0]
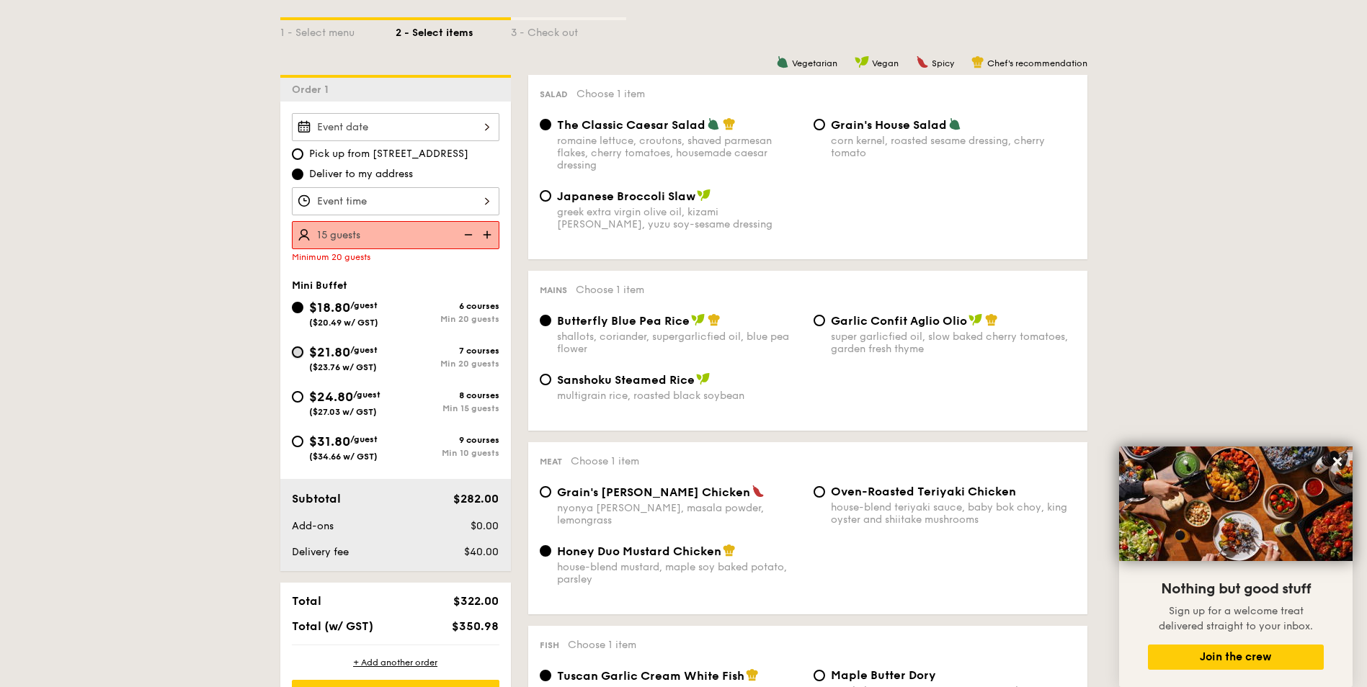
click at [300, 355] on input "$21.80 /guest ($23.76 w/ GST) 7 courses Min 20 guests" at bounding box center [298, 353] width 12 height 12
radio input "true"
radio input "false"
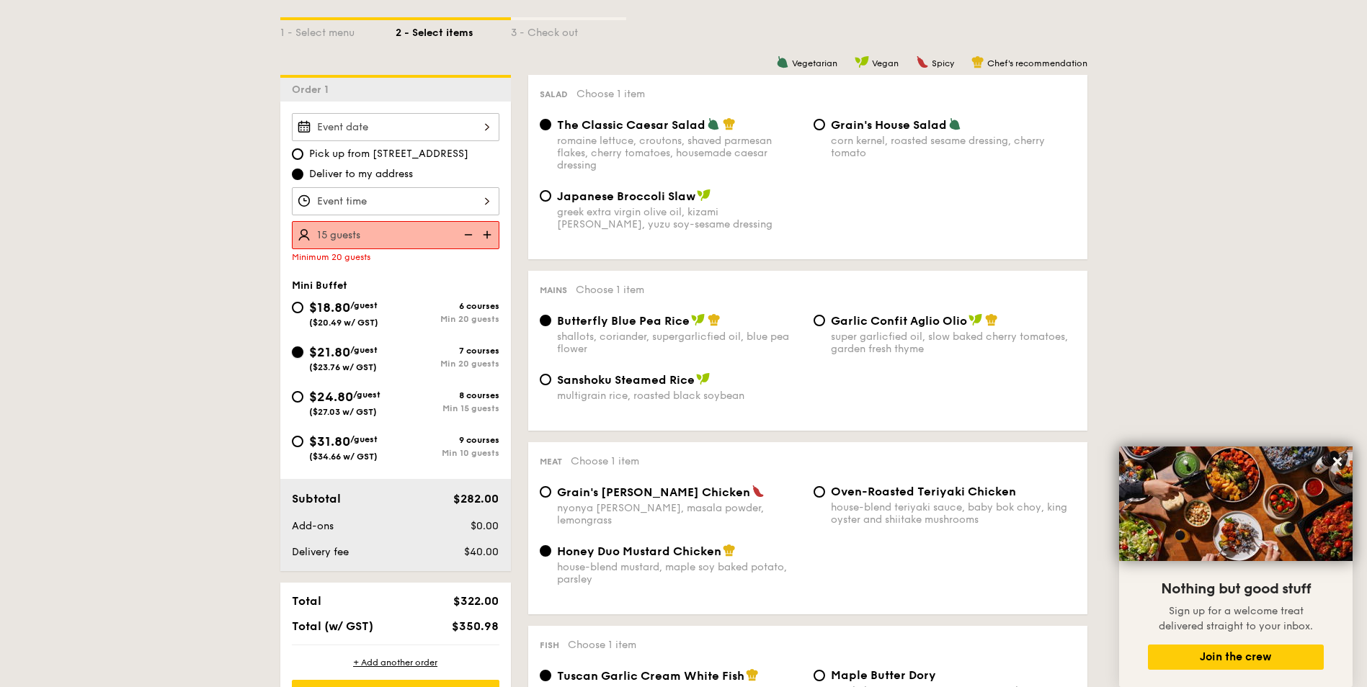
radio input "true"
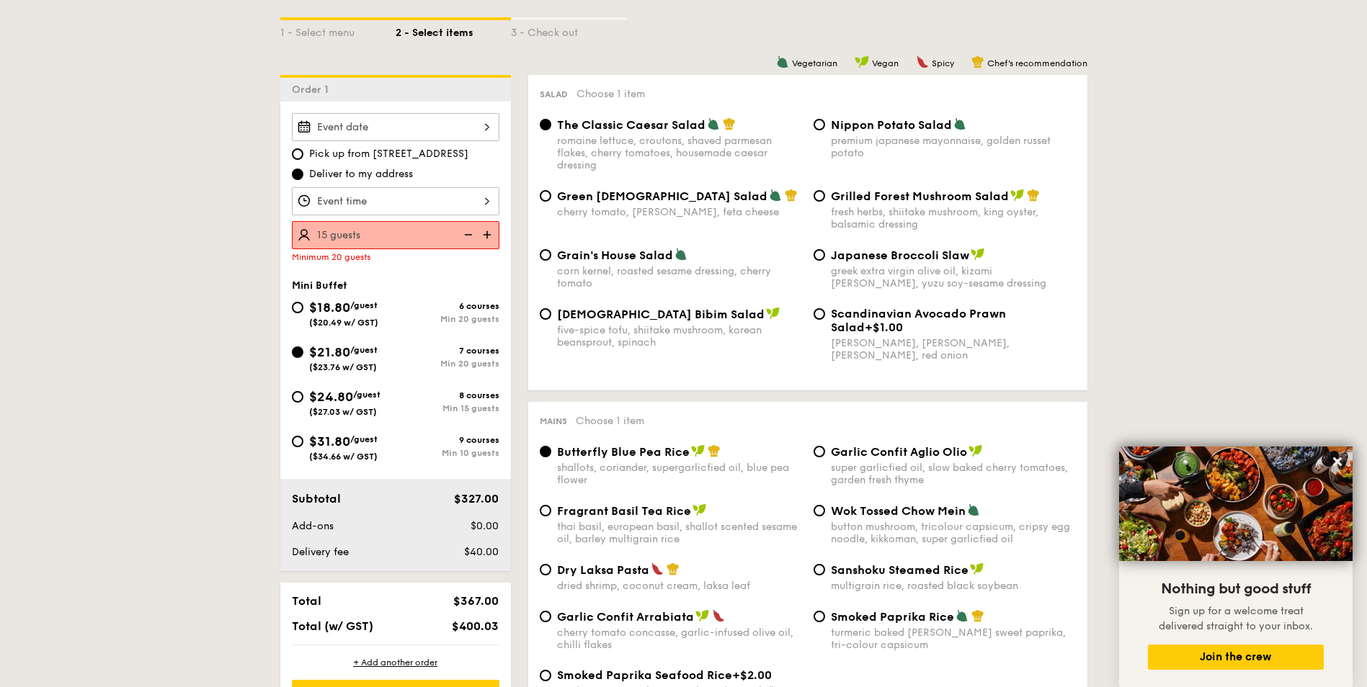
click at [316, 404] on span "$24.80" at bounding box center [331, 397] width 44 height 16
click at [303, 403] on input "$24.80 /guest ($27.03 w/ GST) 8 courses Min 15 guests" at bounding box center [298, 397] width 12 height 12
radio input "true"
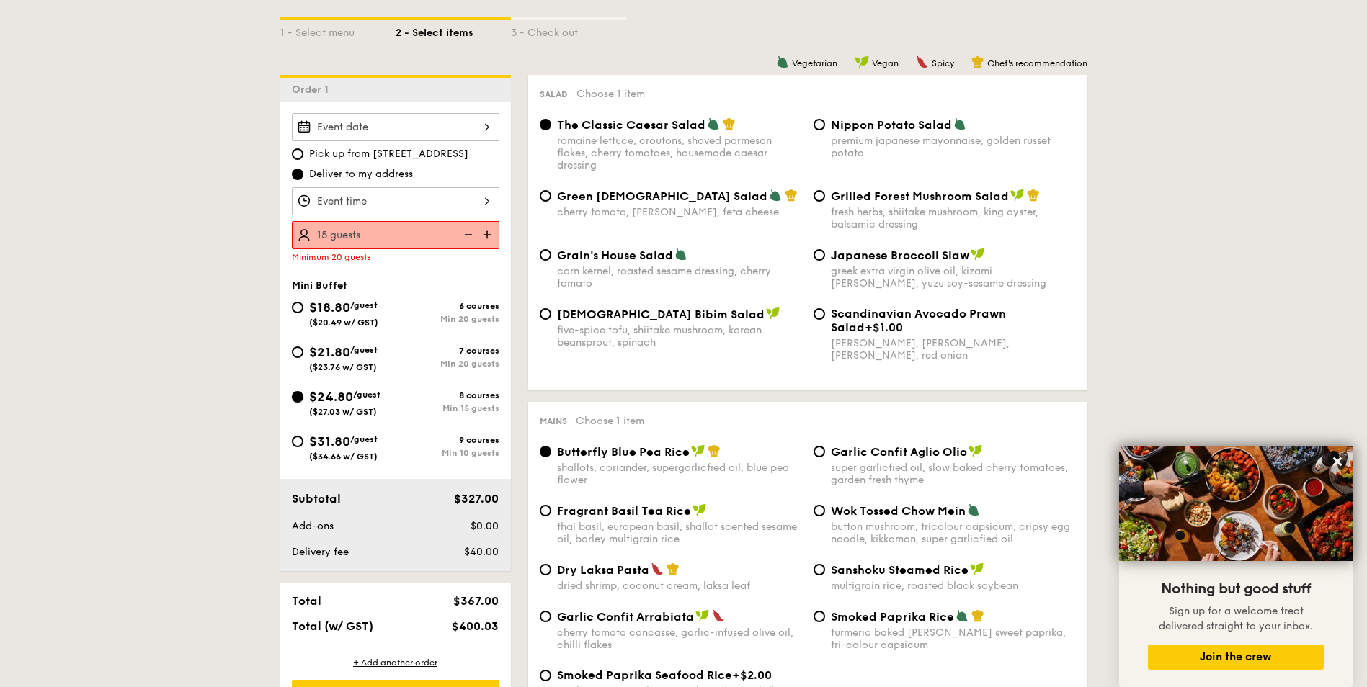
radio input "true"
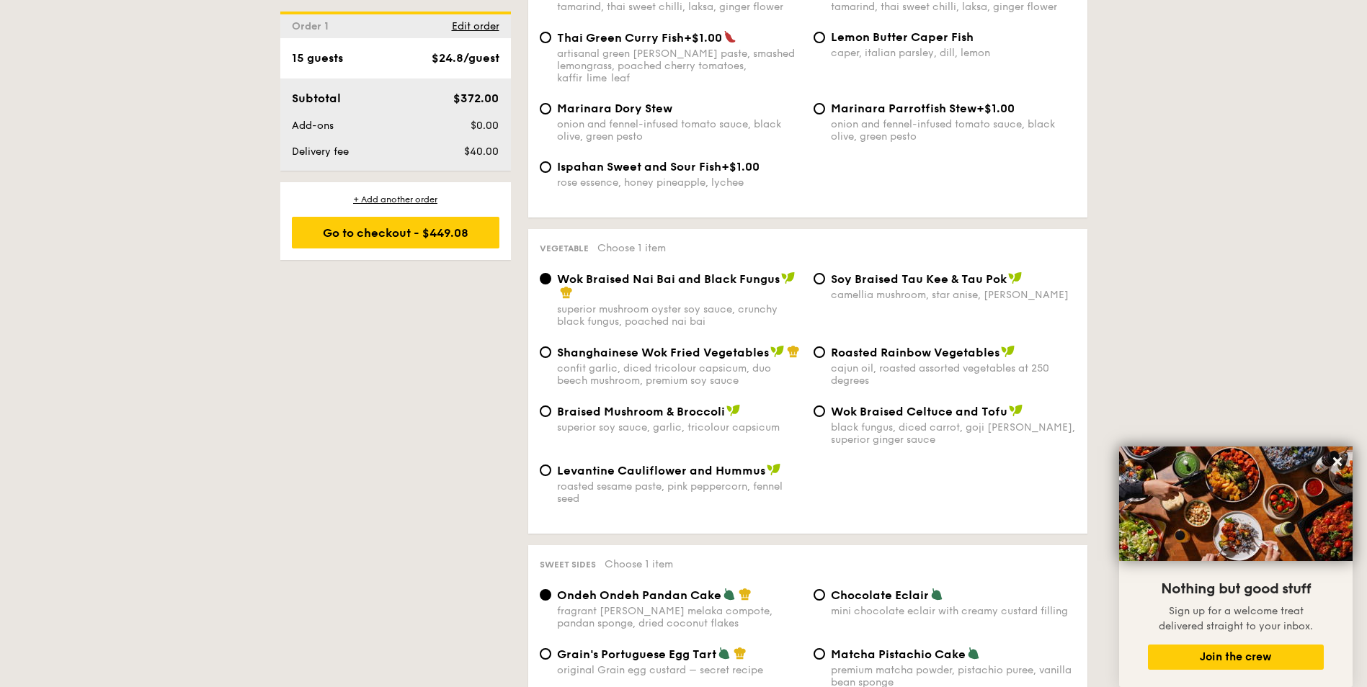
scroll to position [1657, 0]
